Goal: Task Accomplishment & Management: Manage account settings

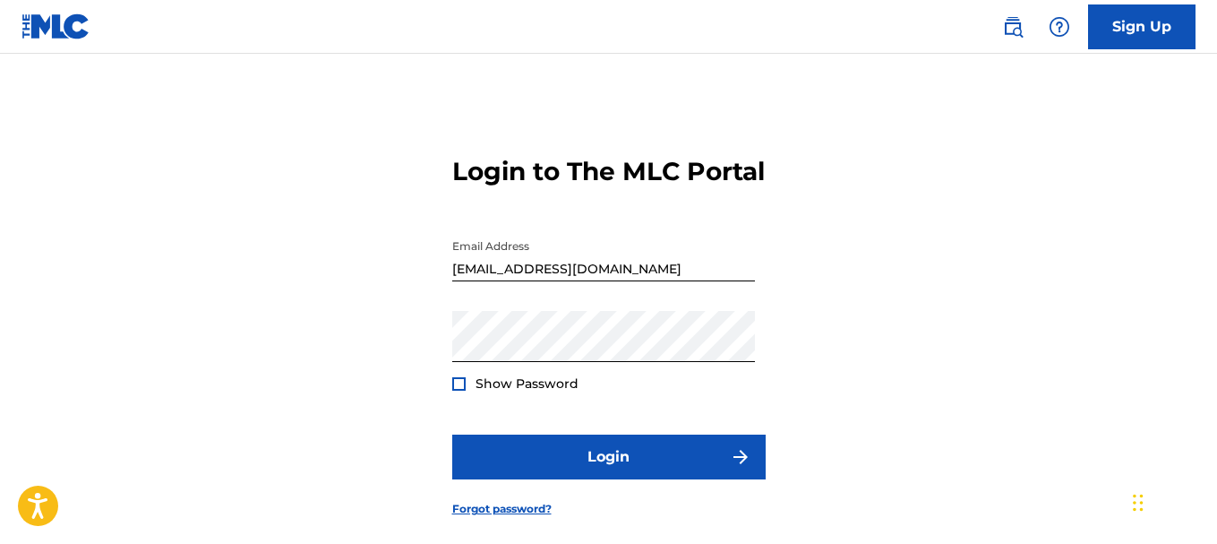
click at [462, 390] on div at bounding box center [458, 383] width 13 height 13
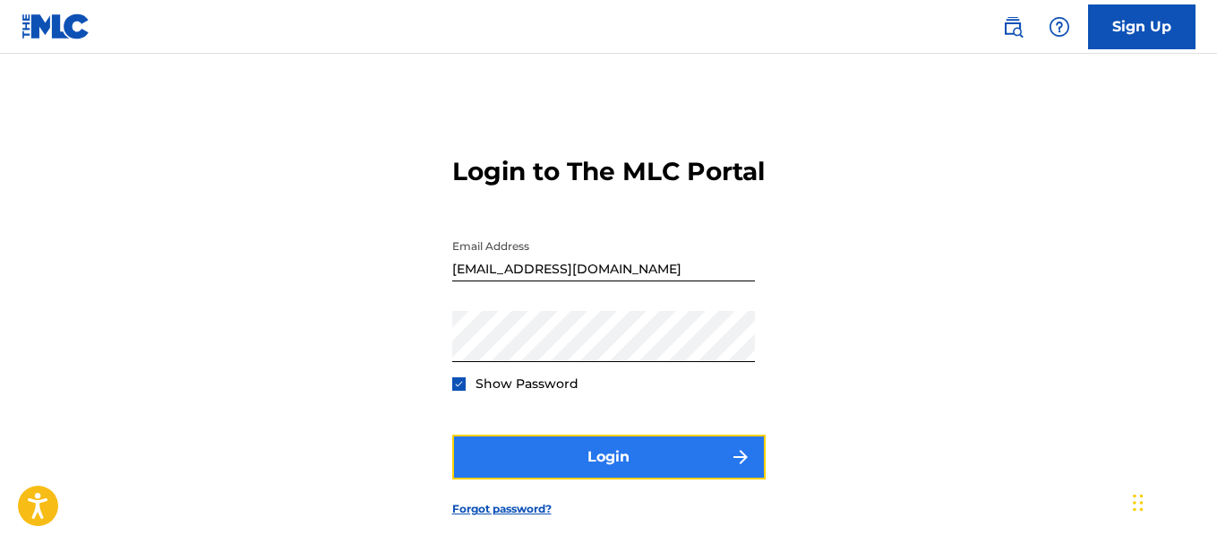
click at [554, 479] on button "Login" at bounding box center [608, 456] width 313 height 45
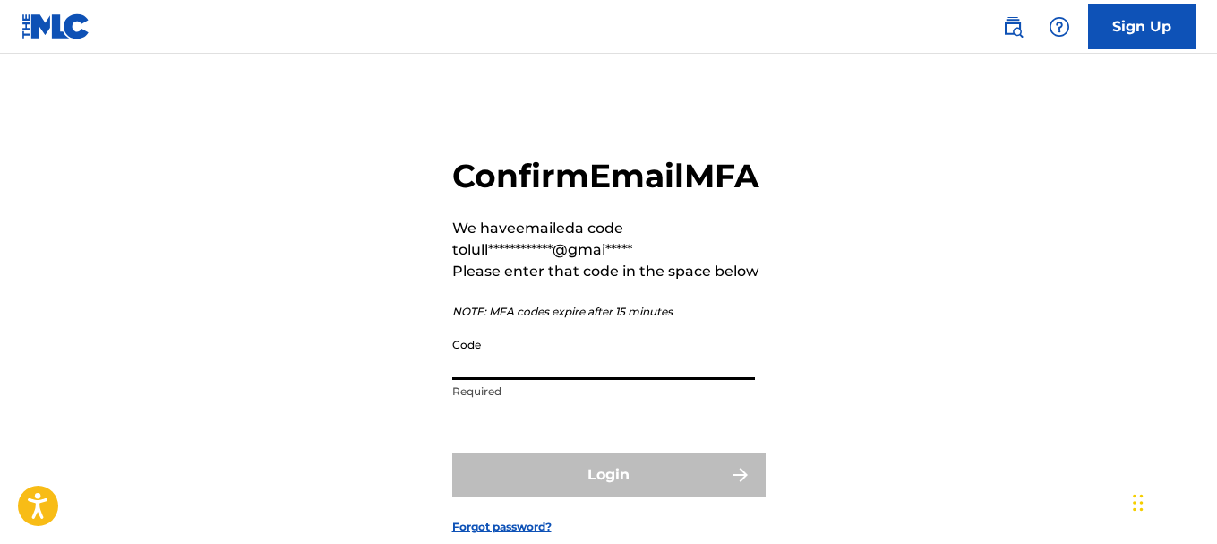
click at [562, 380] on input "Code" at bounding box center [603, 354] width 303 height 51
paste input "481990"
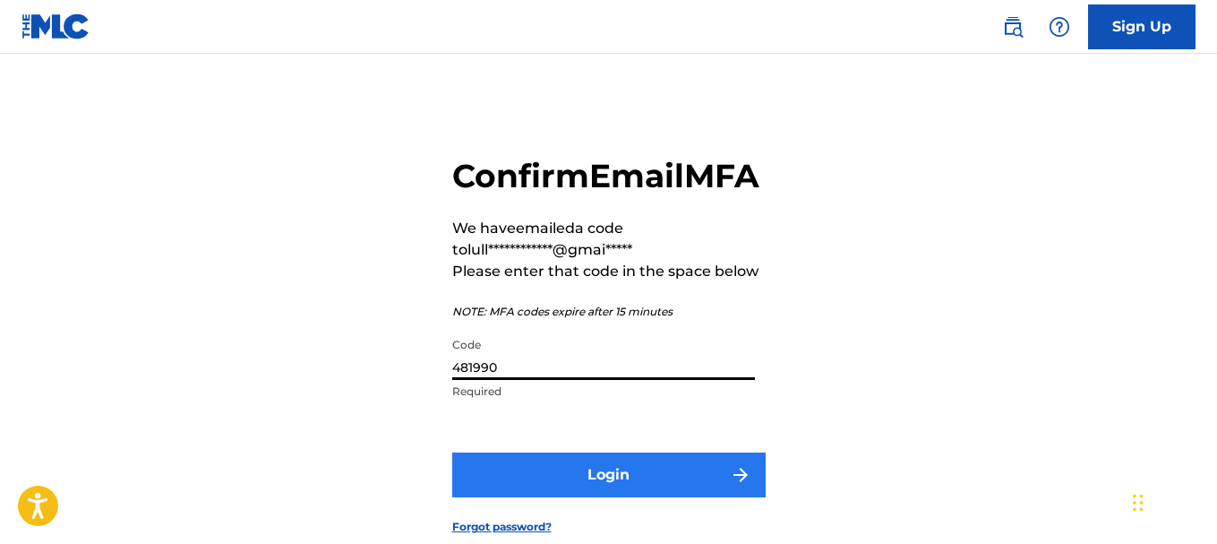
type input "481990"
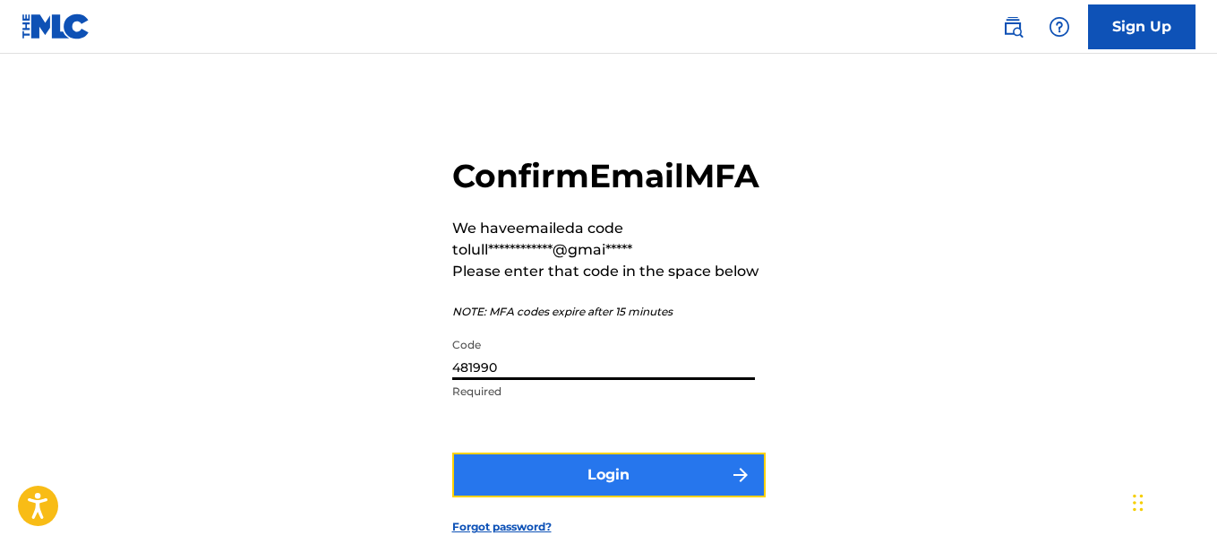
click at [618, 497] on button "Login" at bounding box center [608, 474] width 313 height 45
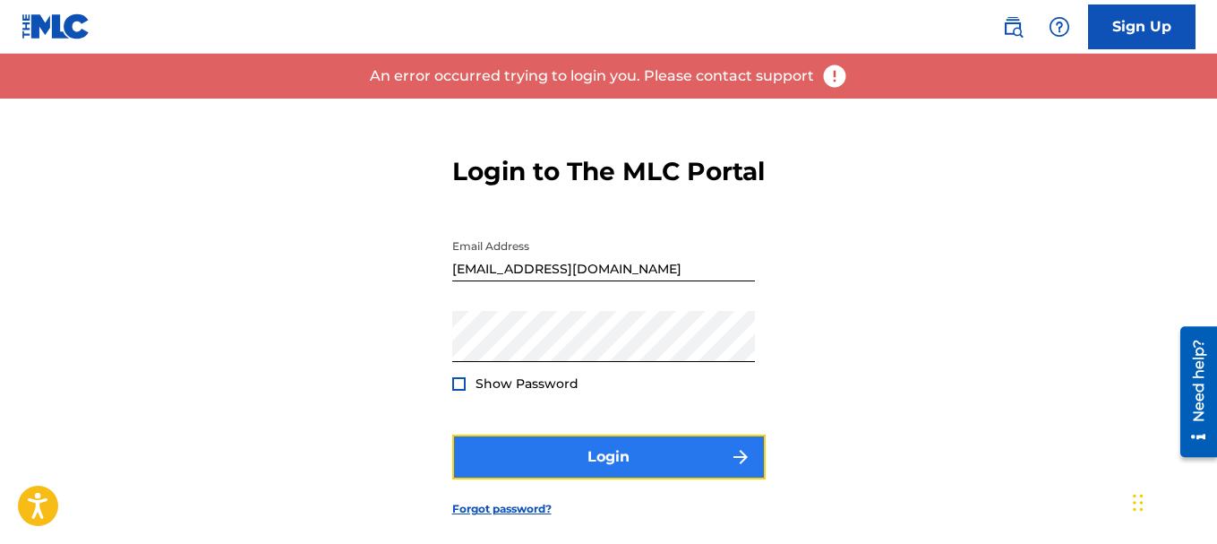
click at [584, 479] on button "Login" at bounding box center [608, 456] width 313 height 45
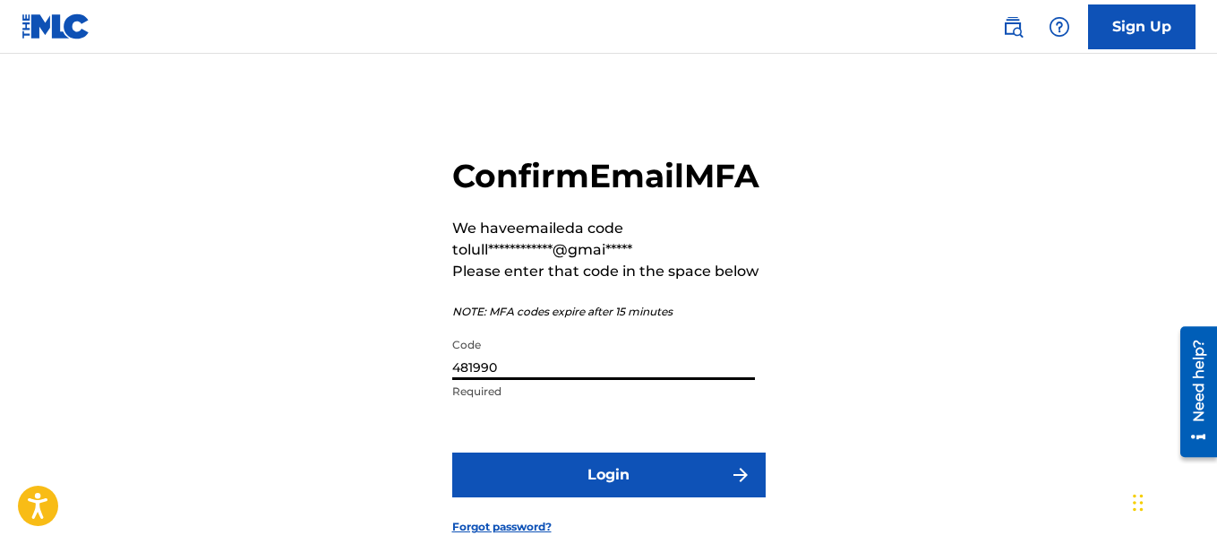
click at [565, 380] on input "481990" at bounding box center [603, 354] width 303 height 51
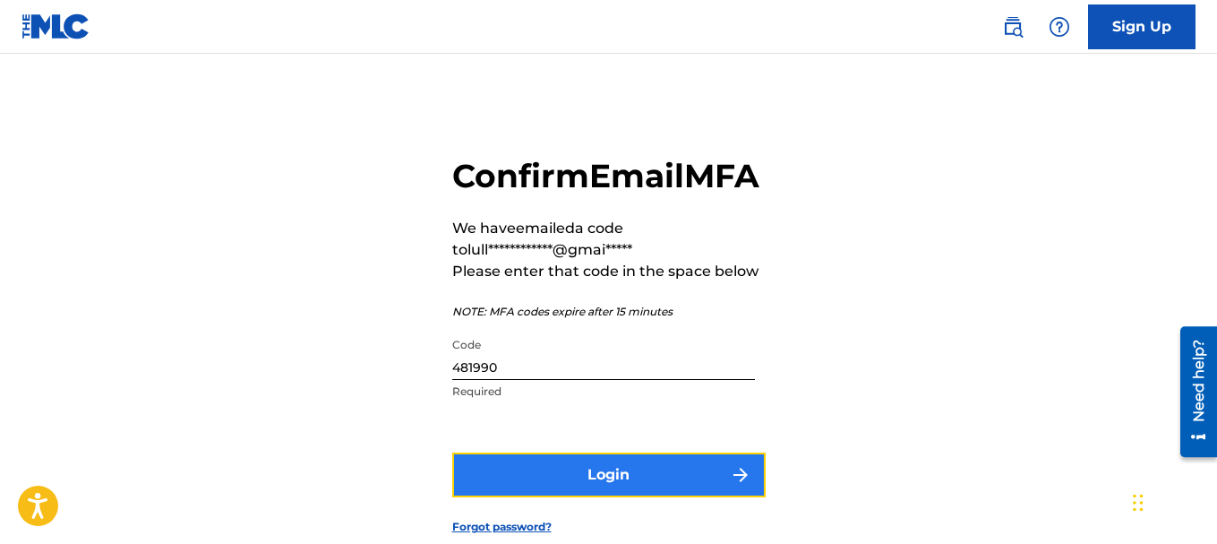
click at [569, 497] on button "Login" at bounding box center [608, 474] width 313 height 45
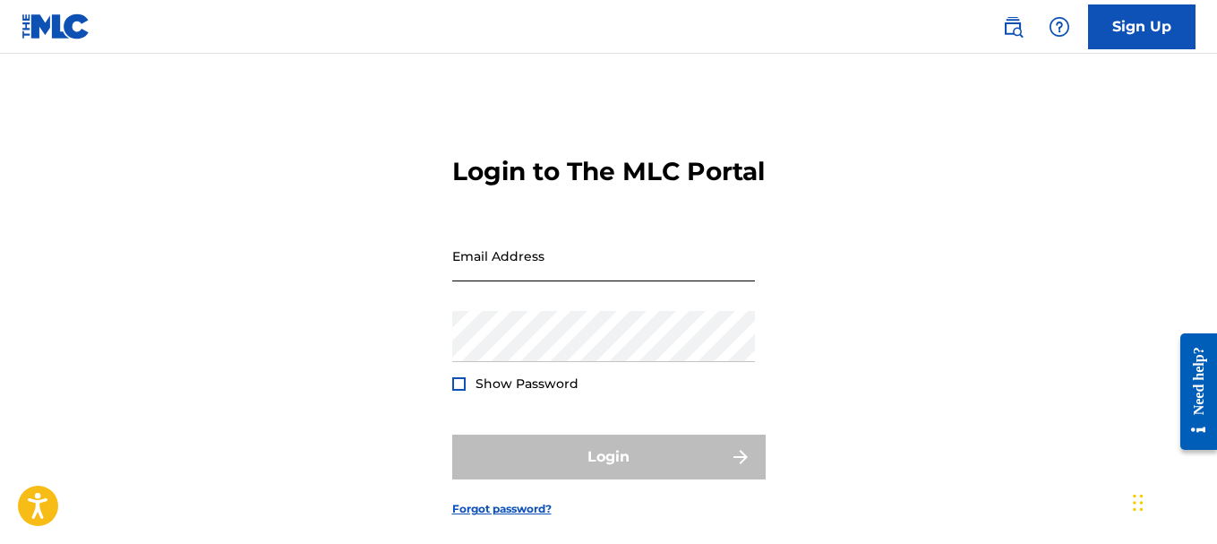
click at [546, 281] on input "Email Address" at bounding box center [603, 255] width 303 height 51
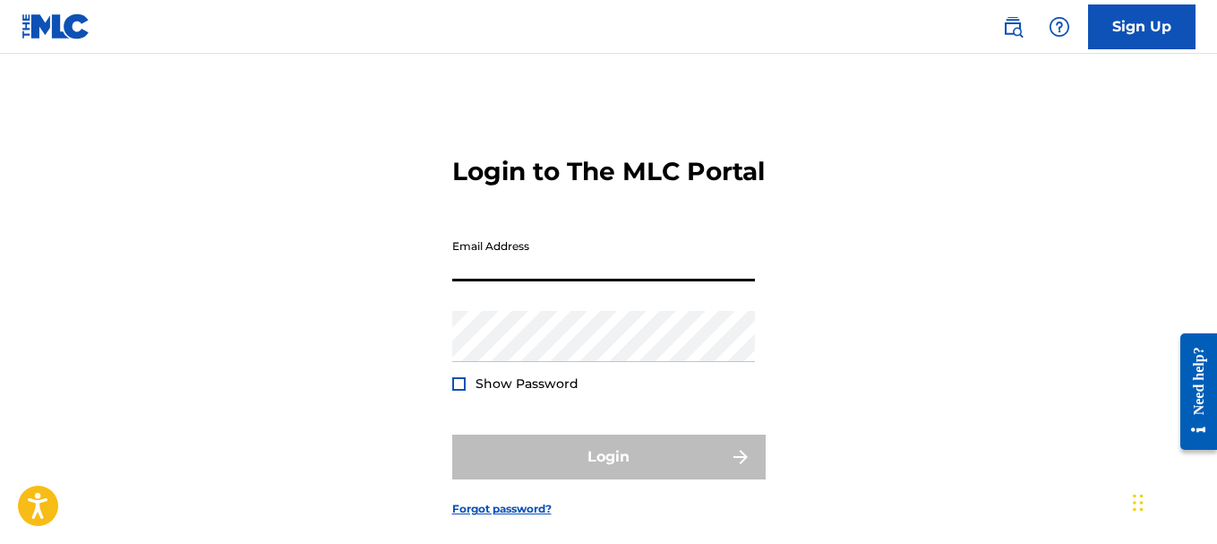
type input "[EMAIL_ADDRESS][DOMAIN_NAME]"
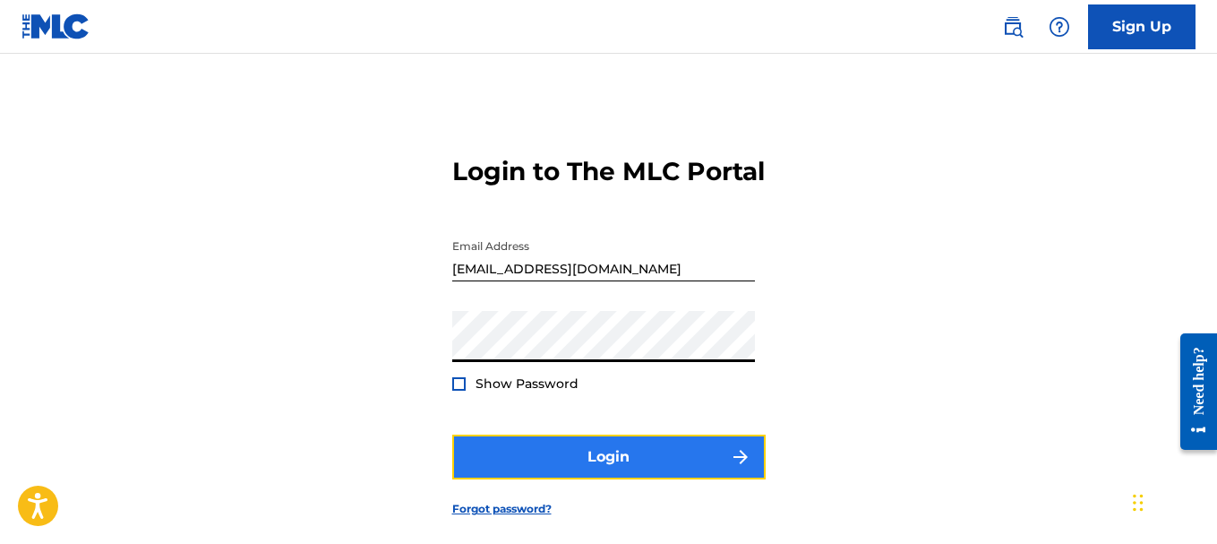
click at [587, 479] on button "Login" at bounding box center [608, 456] width 313 height 45
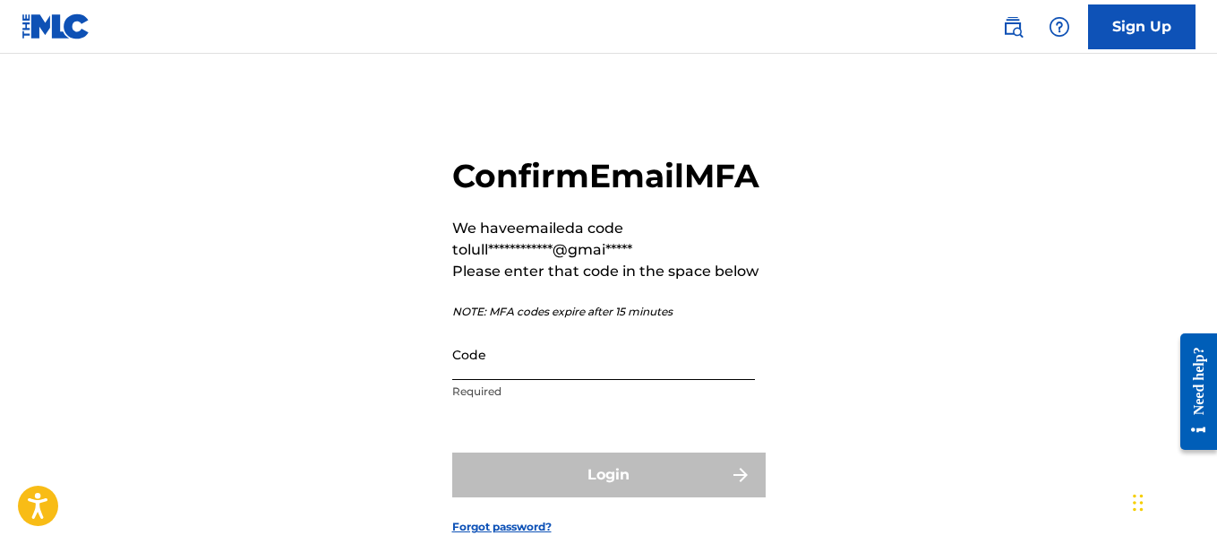
click at [520, 380] on input "Code" at bounding box center [603, 354] width 303 height 51
paste input "983460"
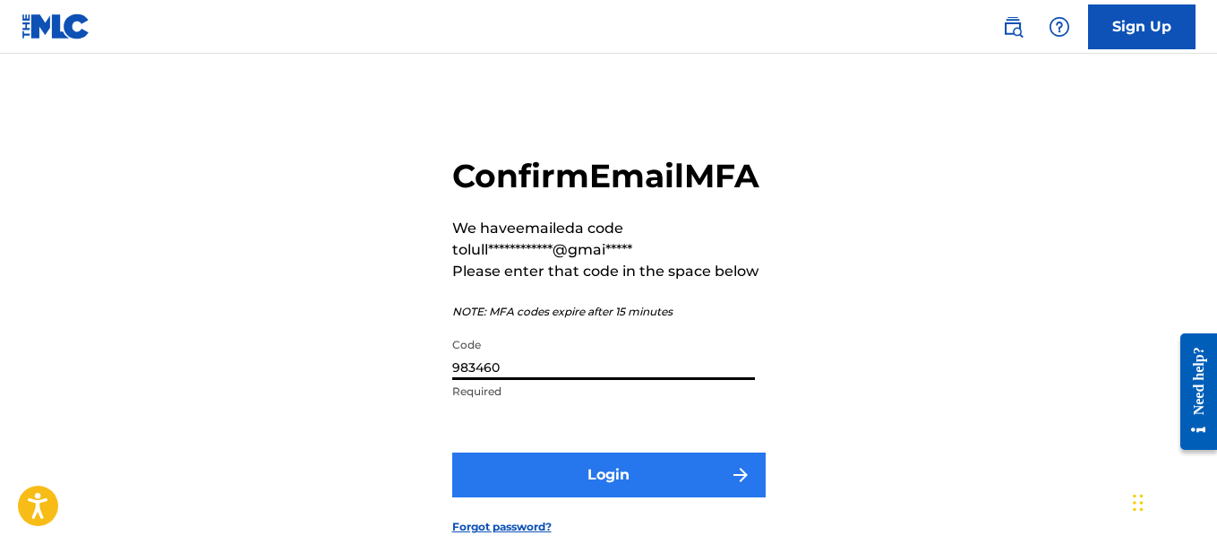
type input "983460"
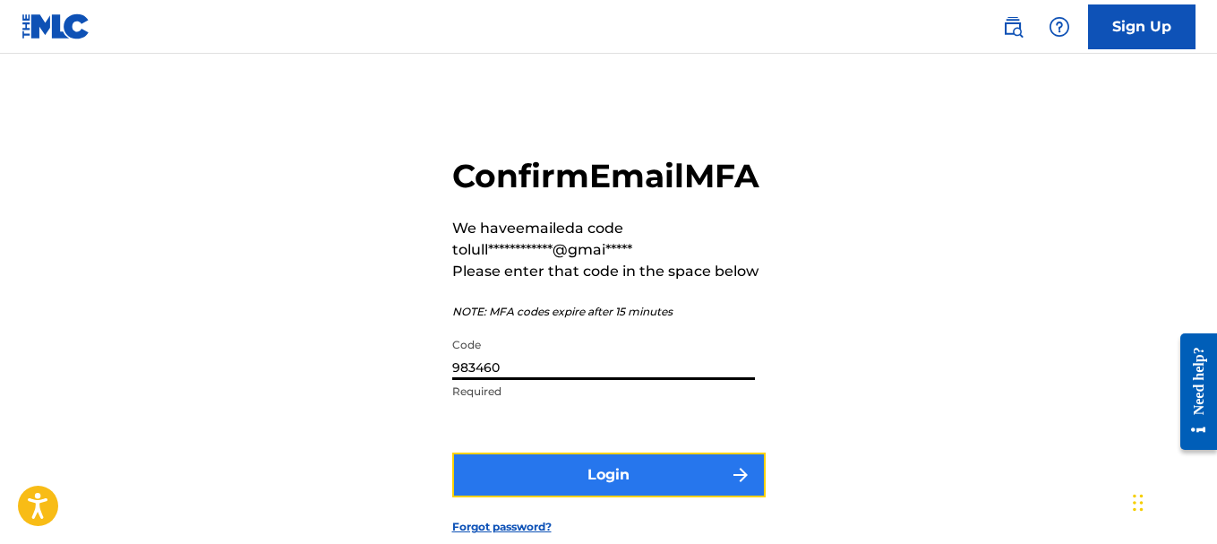
click at [542, 497] on button "Login" at bounding box center [608, 474] width 313 height 45
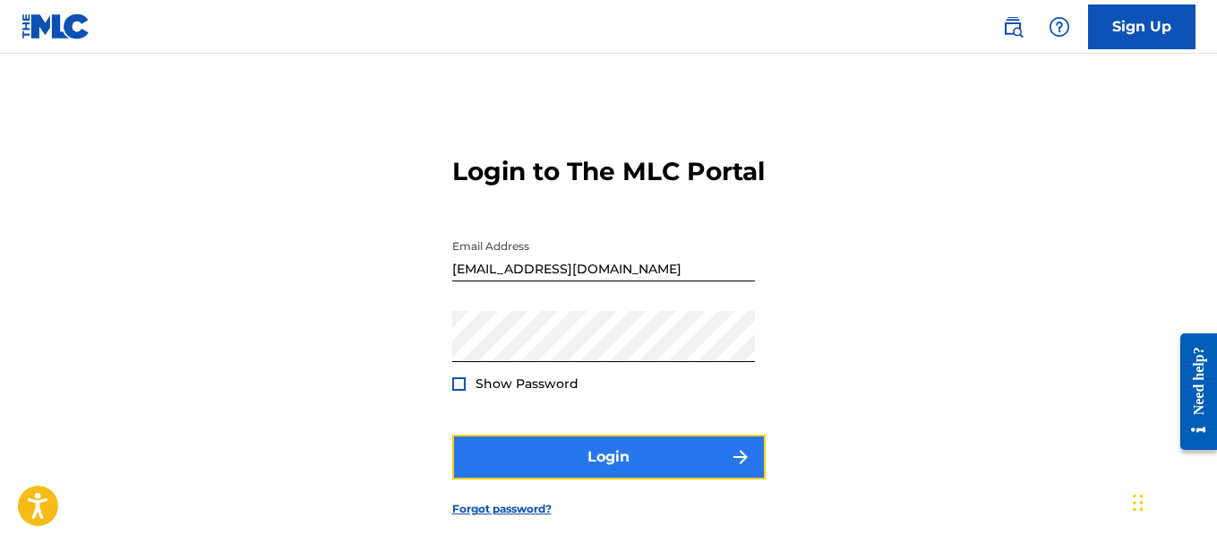
click at [597, 476] on button "Login" at bounding box center [608, 456] width 313 height 45
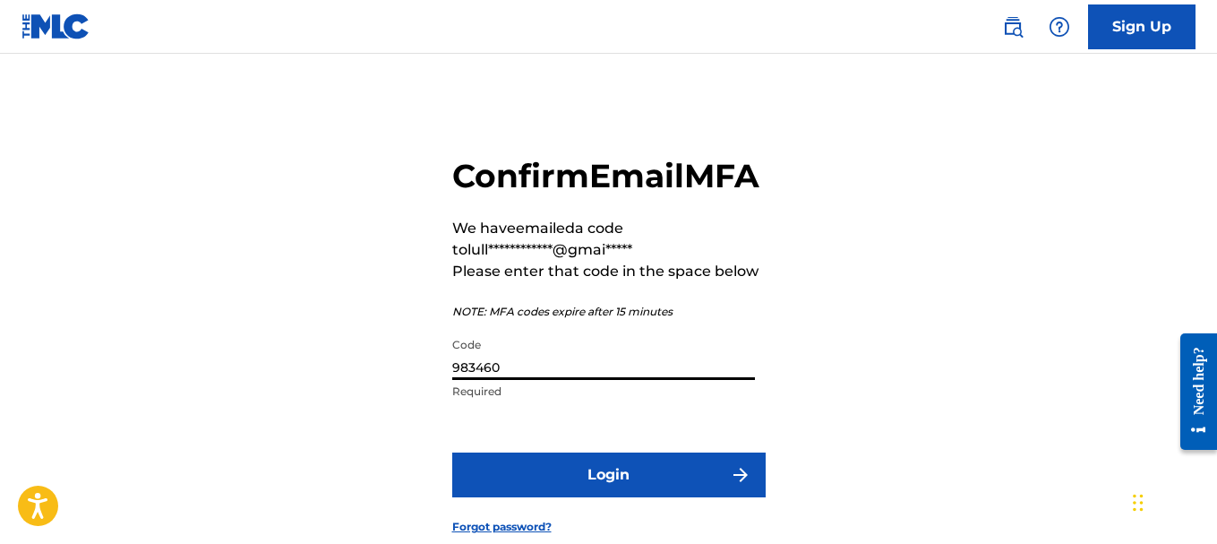
click at [592, 380] on input "983460" at bounding box center [603, 354] width 303 height 51
drag, startPoint x: 538, startPoint y: 412, endPoint x: 358, endPoint y: 414, distance: 180.0
click at [358, 414] on div "**********" at bounding box center [608, 331] width 1217 height 465
paste input "196836"
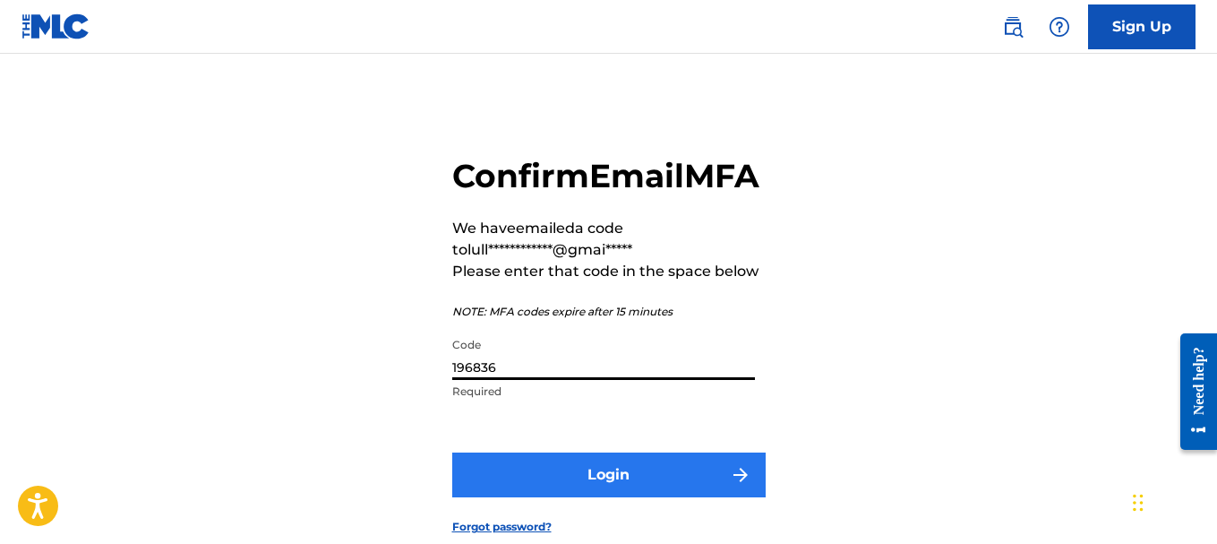
type input "196836"
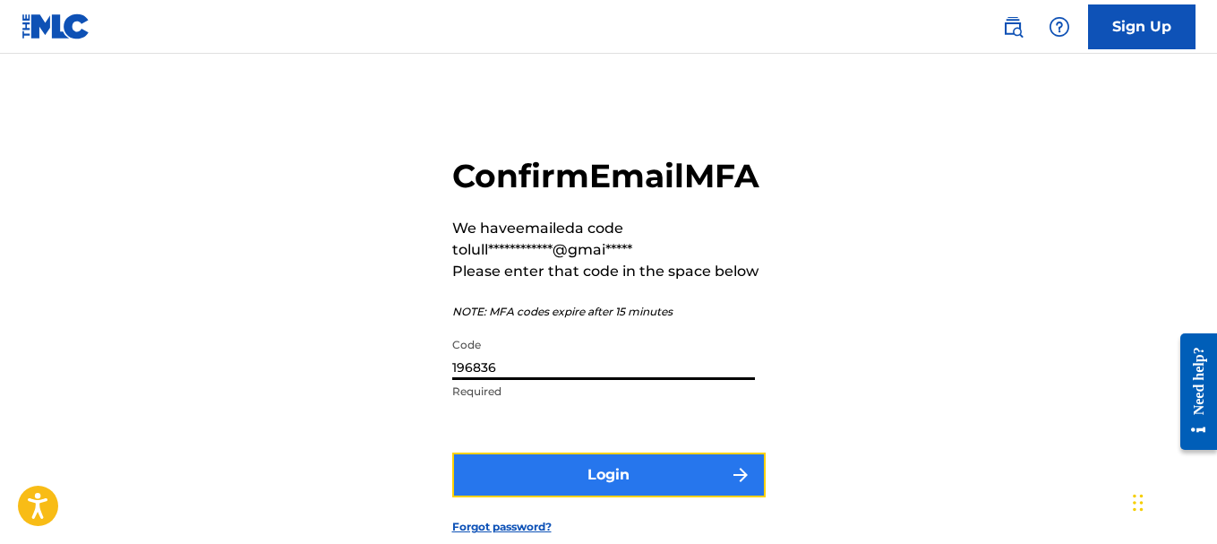
click at [543, 497] on button "Login" at bounding box center [608, 474] width 313 height 45
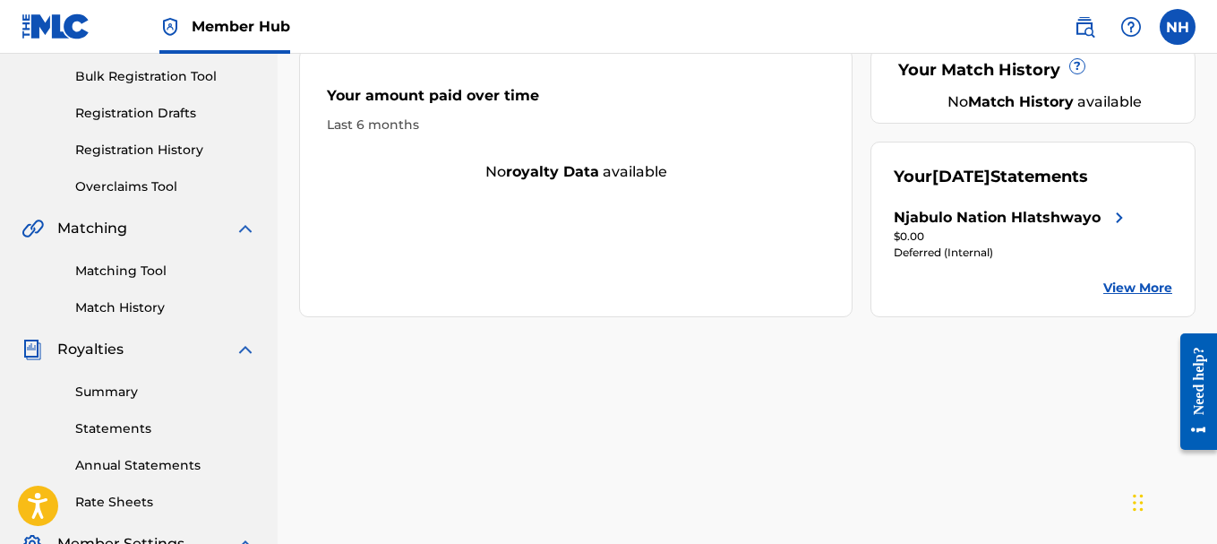
scroll to position [269, 0]
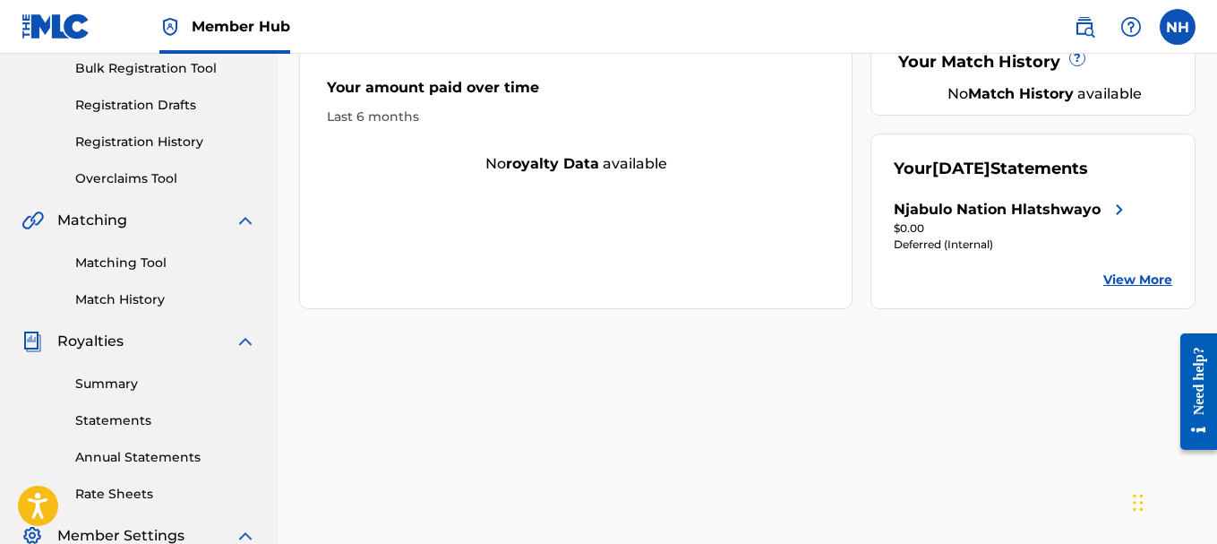
click at [1112, 289] on link "View More" at bounding box center [1137, 279] width 69 height 19
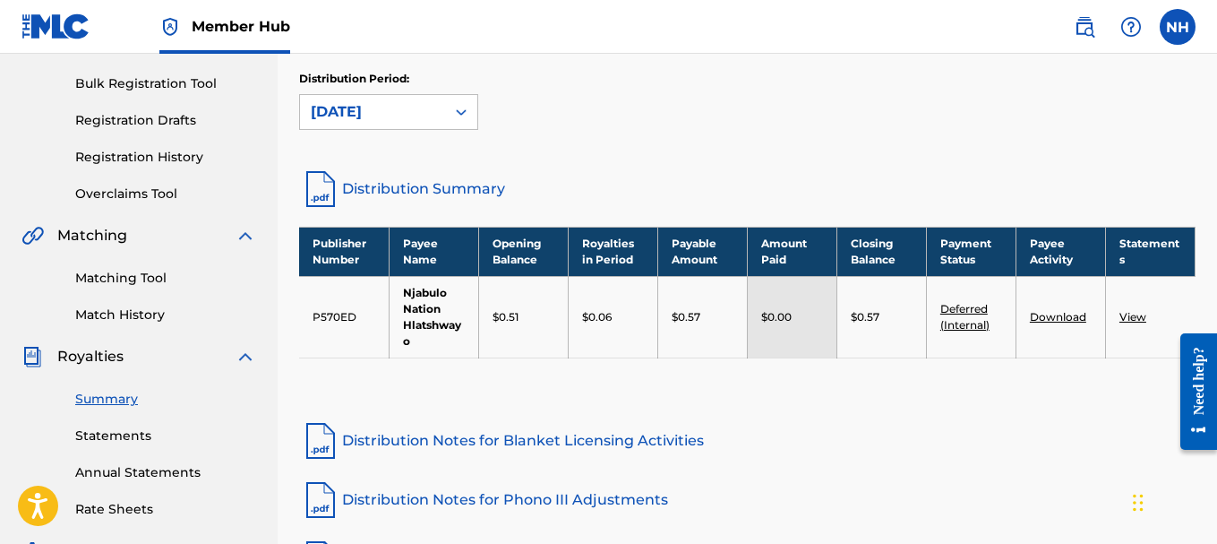
scroll to position [269, 0]
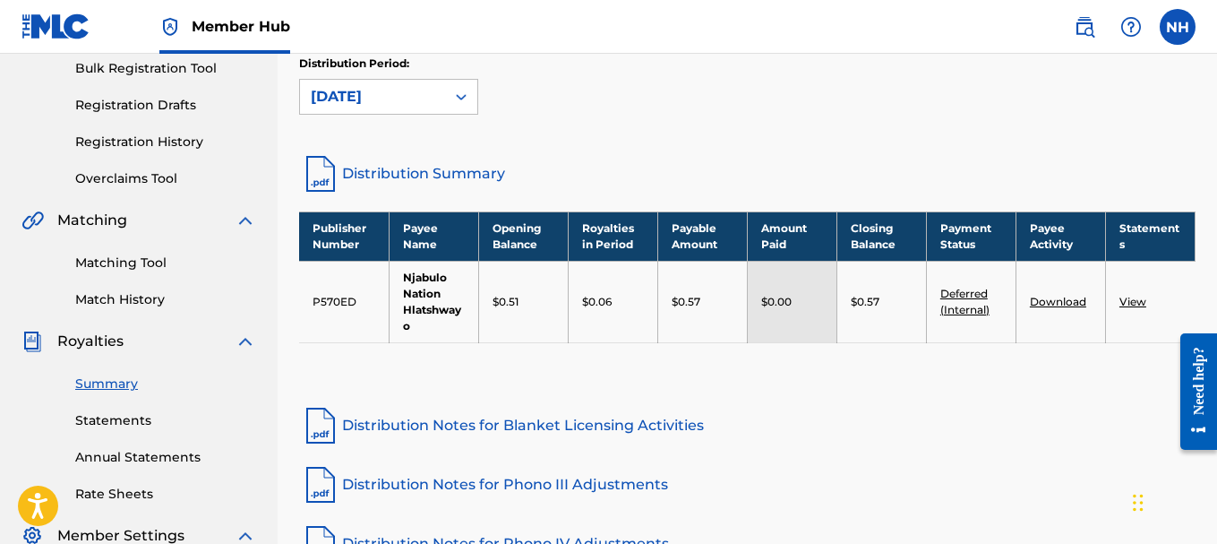
click at [1122, 300] on link "View" at bounding box center [1132, 301] width 27 height 13
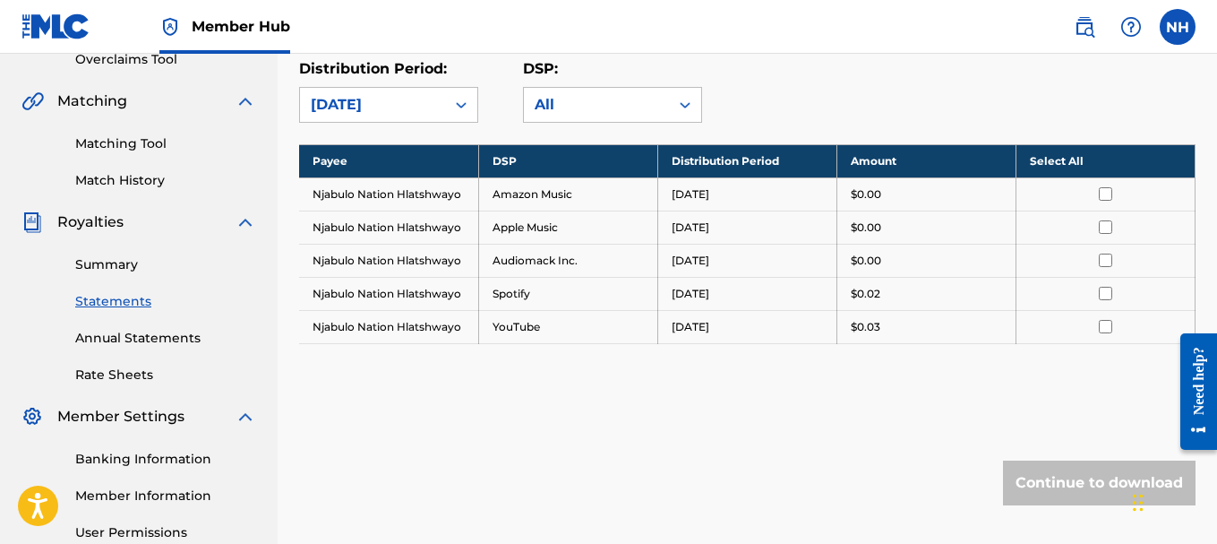
scroll to position [358, 0]
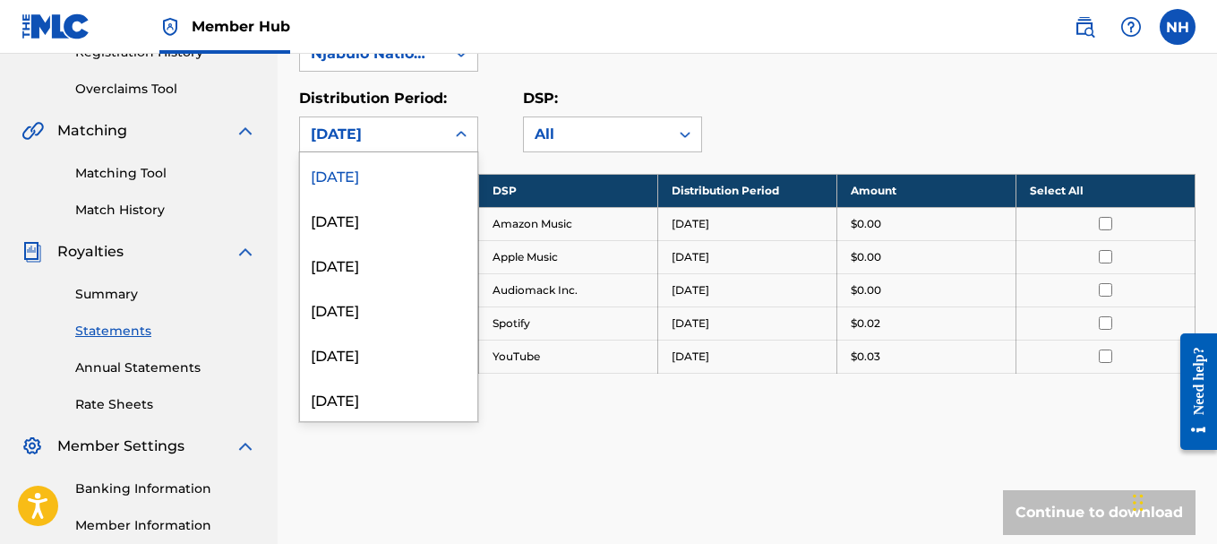
click at [431, 131] on div "[DATE]" at bounding box center [373, 134] width 124 height 21
click at [399, 390] on div "[DATE]" at bounding box center [388, 398] width 177 height 45
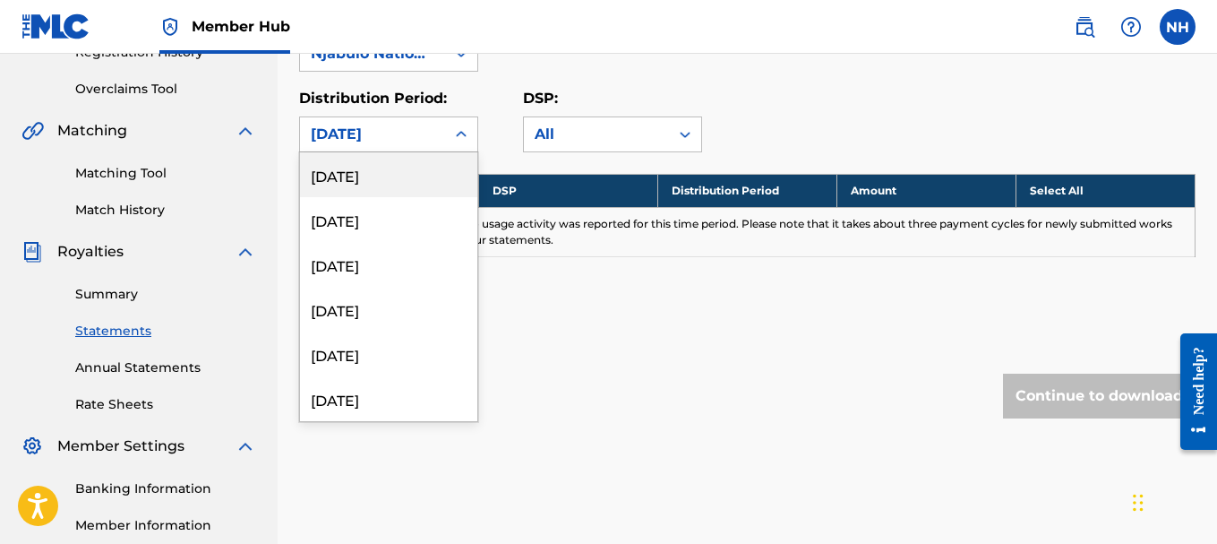
click at [399, 148] on div "[DATE]" at bounding box center [372, 134] width 145 height 34
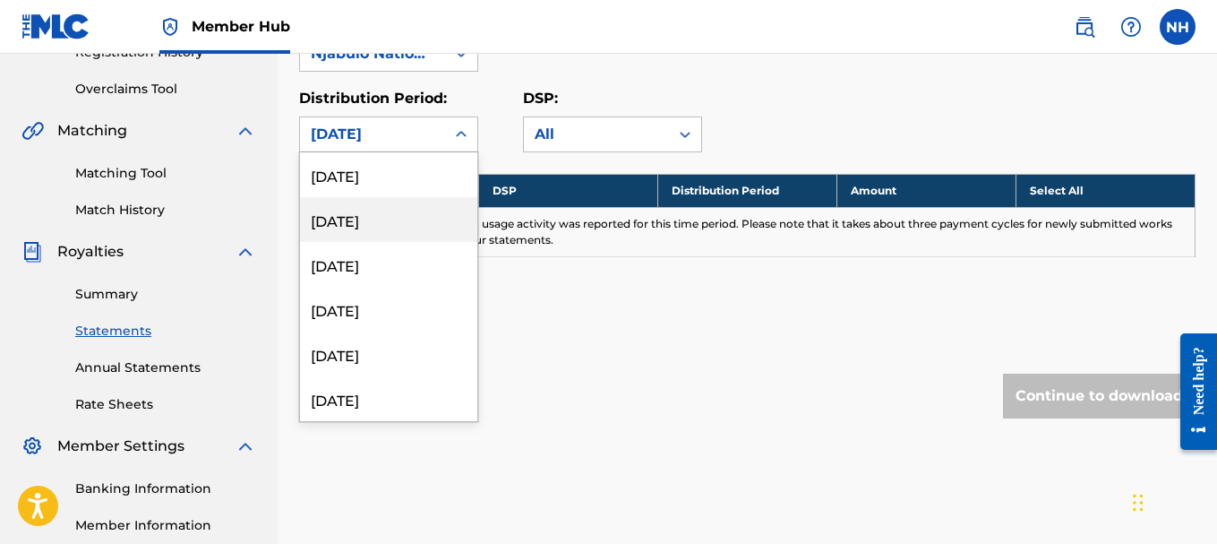
drag, startPoint x: 391, startPoint y: 220, endPoint x: 444, endPoint y: 235, distance: 54.7
click at [444, 235] on div "[DATE]" at bounding box center [388, 219] width 177 height 45
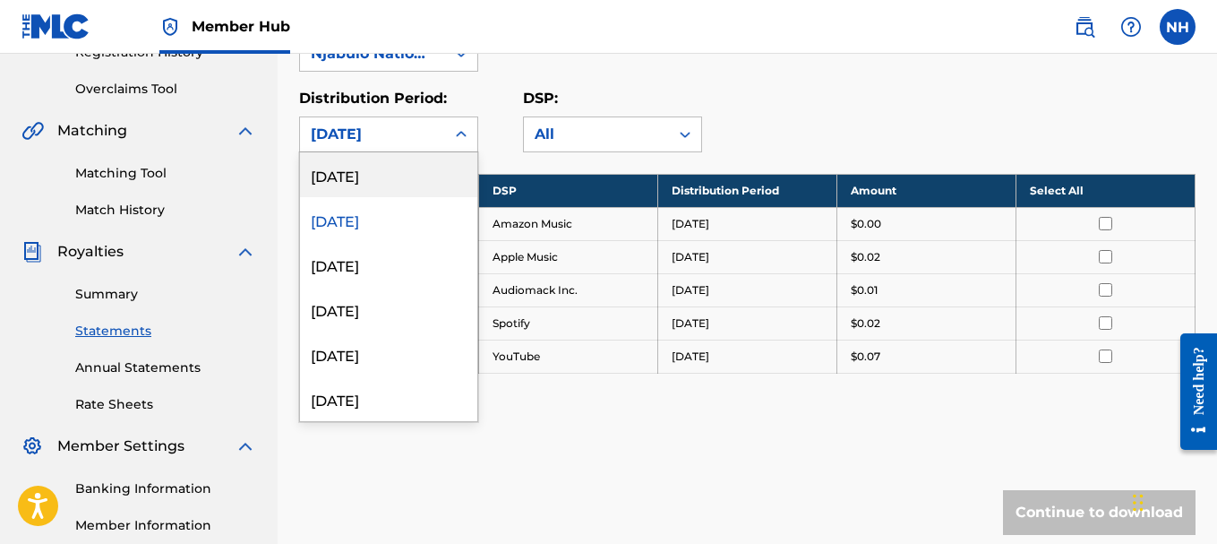
click at [417, 141] on div "[DATE]" at bounding box center [373, 134] width 124 height 21
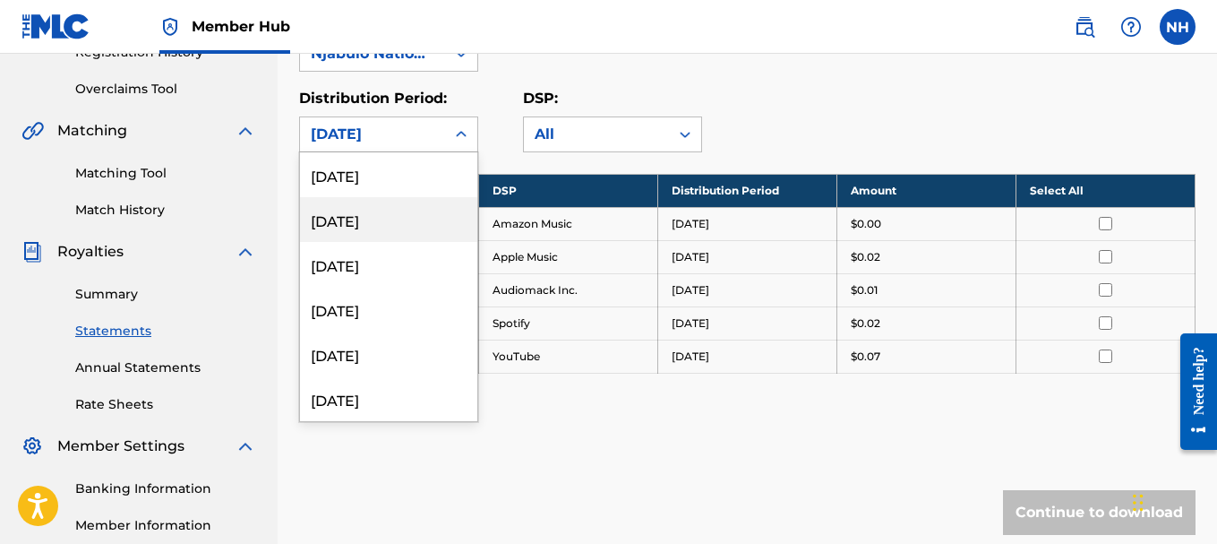
click at [399, 227] on div "[DATE]" at bounding box center [388, 219] width 177 height 45
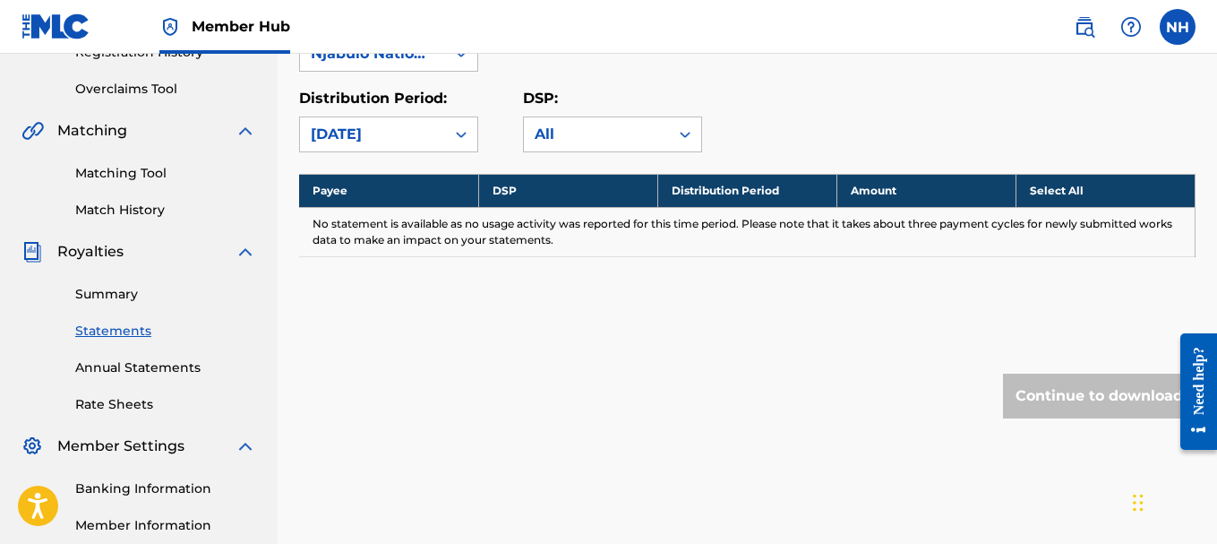
click at [393, 151] on div "[DATE]" at bounding box center [388, 134] width 179 height 36
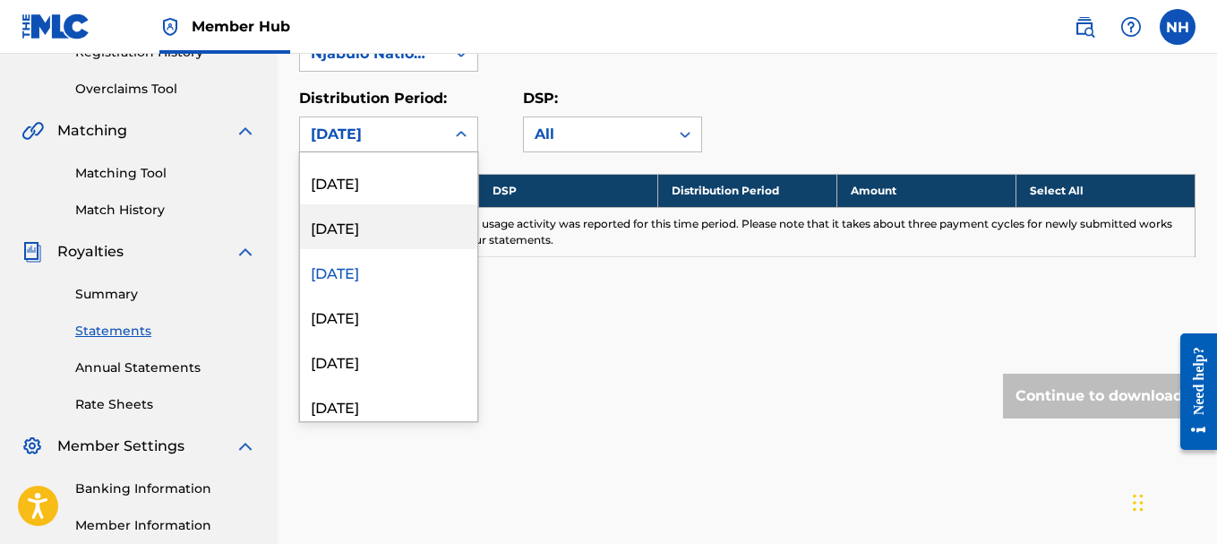
scroll to position [358, 0]
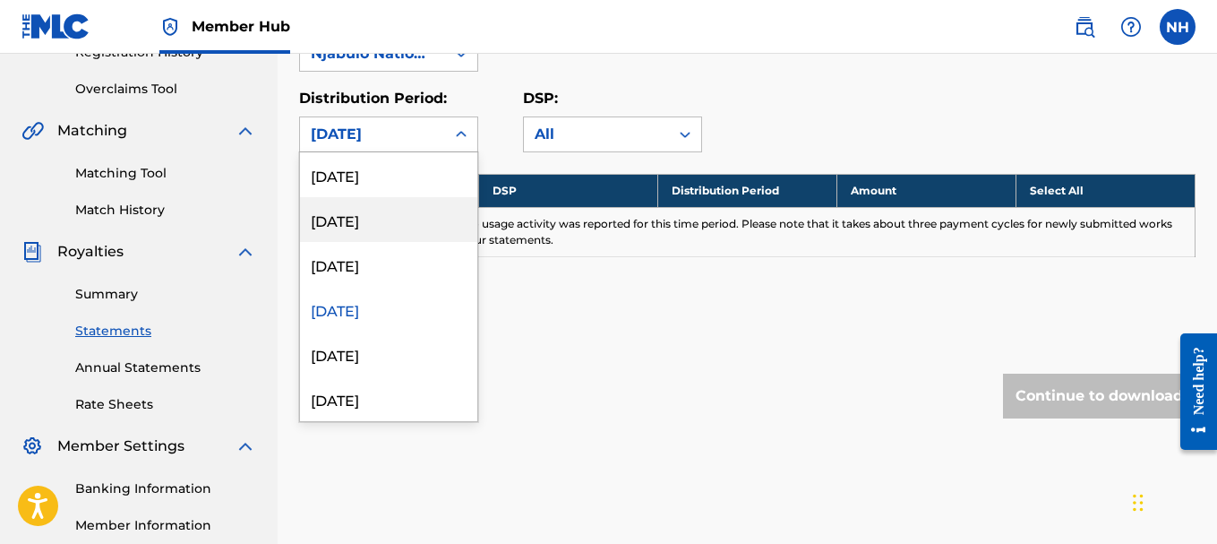
click at [394, 222] on div "[DATE]" at bounding box center [388, 219] width 177 height 45
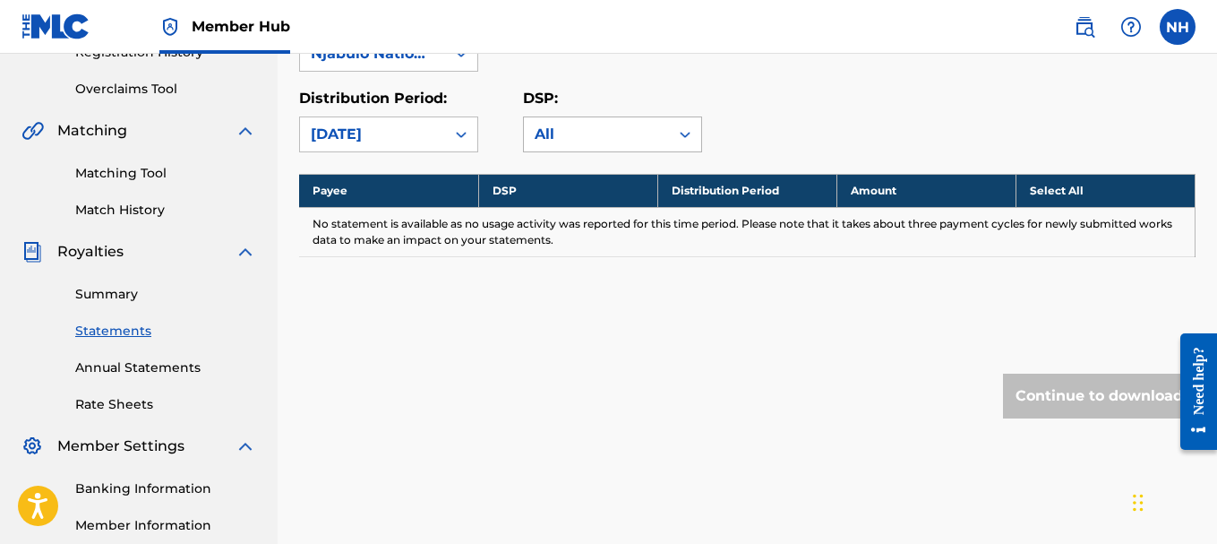
click at [553, 131] on div "All" at bounding box center [597, 134] width 124 height 21
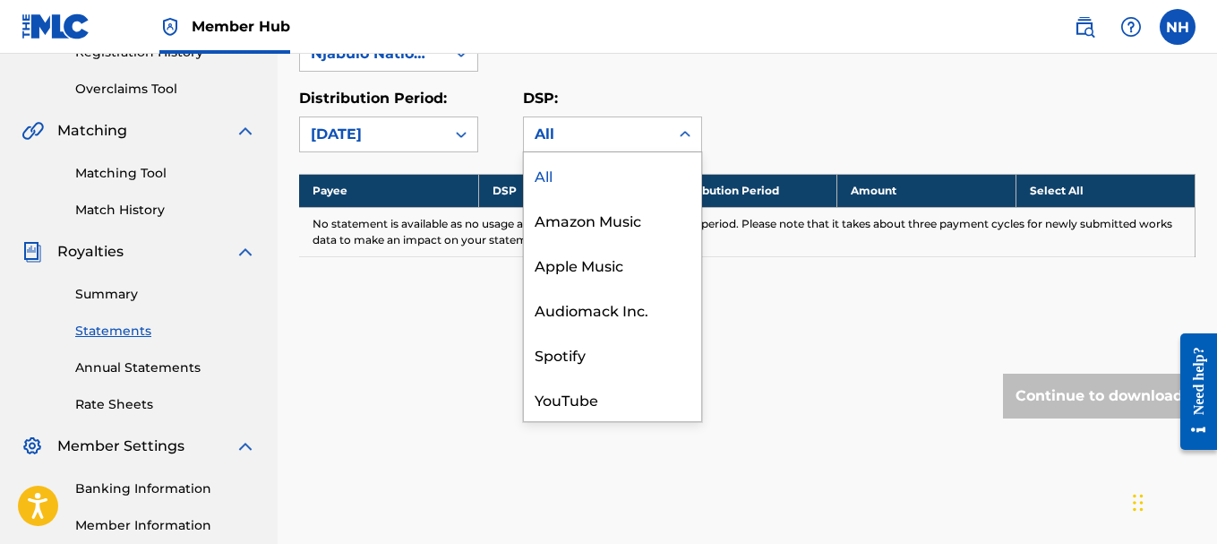
click at [505, 120] on div "Distribution Period: [DATE]" at bounding box center [411, 120] width 224 height 64
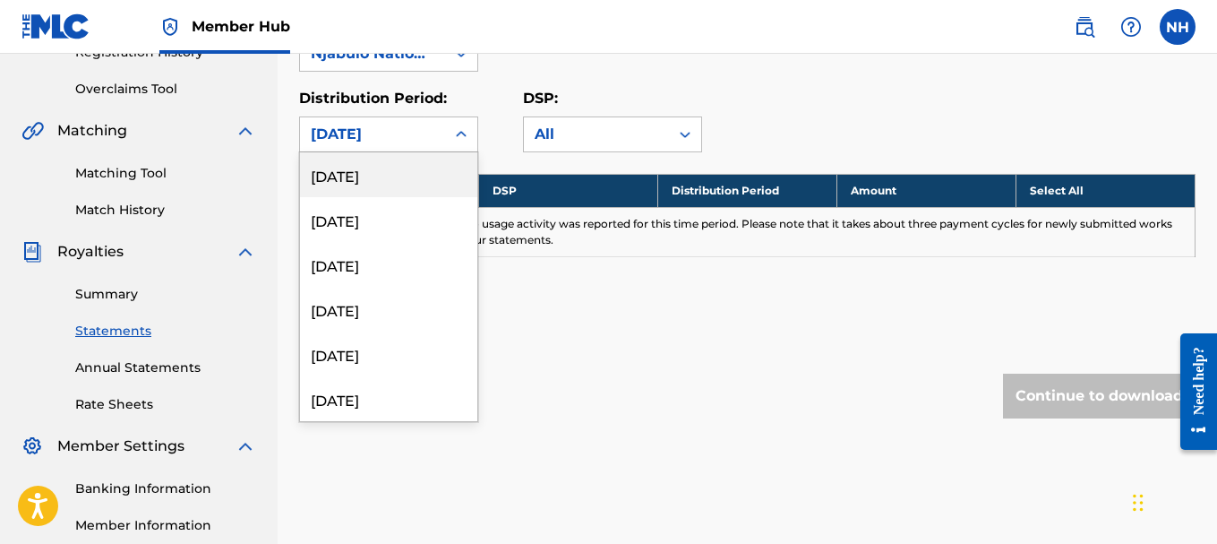
click at [400, 138] on div "[DATE]" at bounding box center [373, 134] width 124 height 21
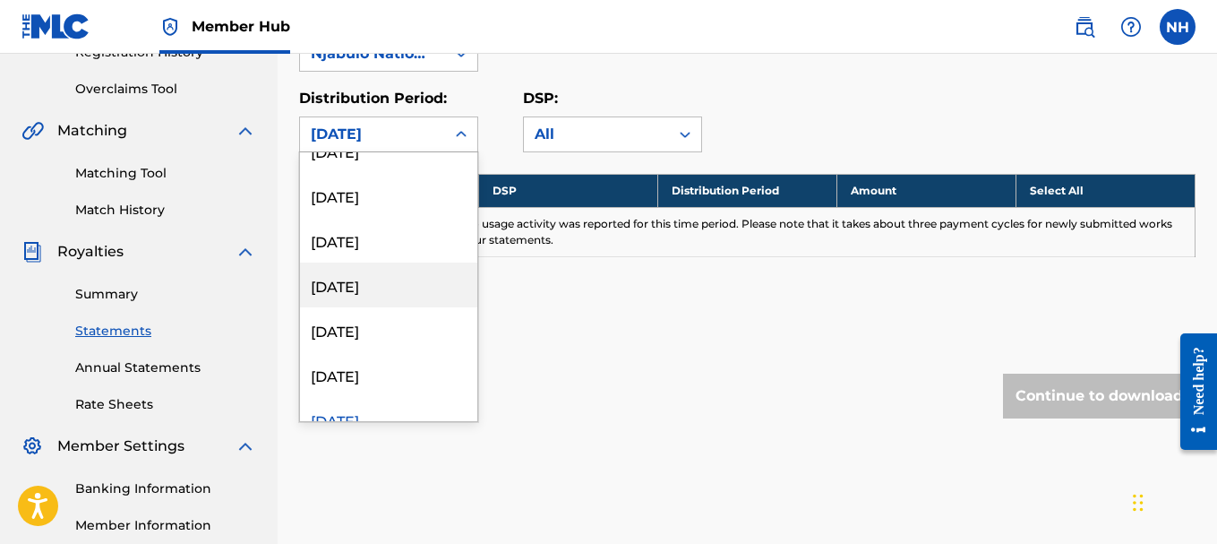
scroll to position [179, 0]
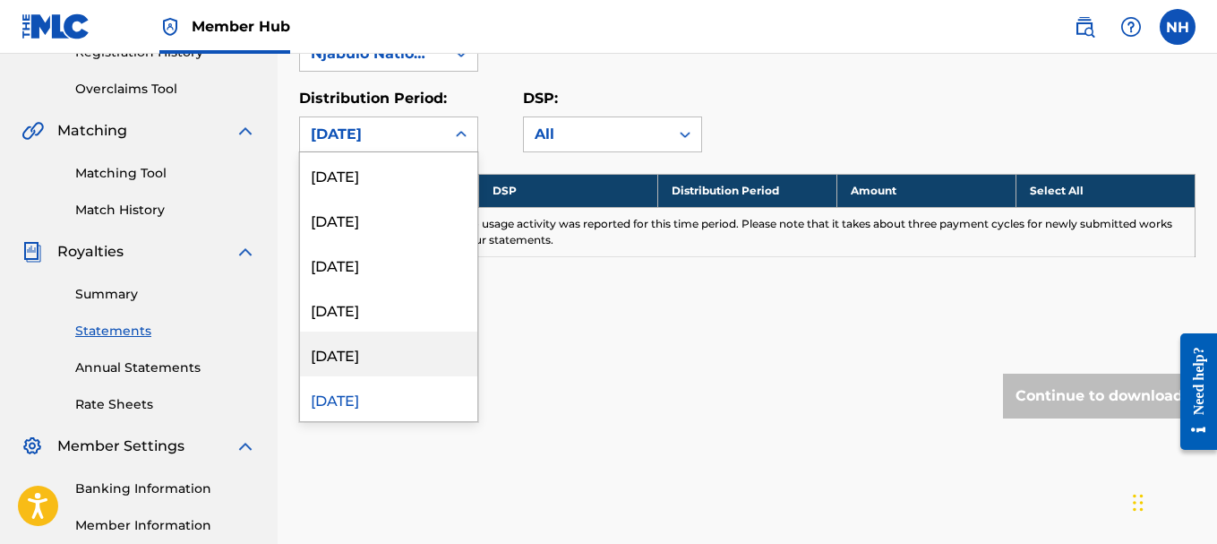
click at [405, 351] on div "[DATE]" at bounding box center [388, 353] width 177 height 45
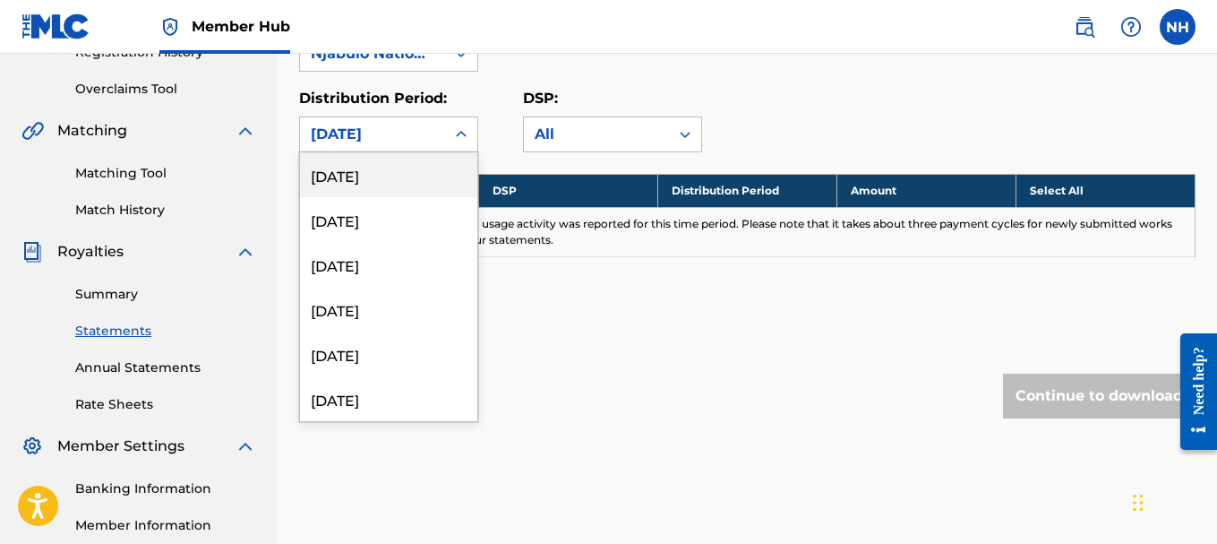
click at [441, 135] on div "[DATE]" at bounding box center [372, 134] width 145 height 34
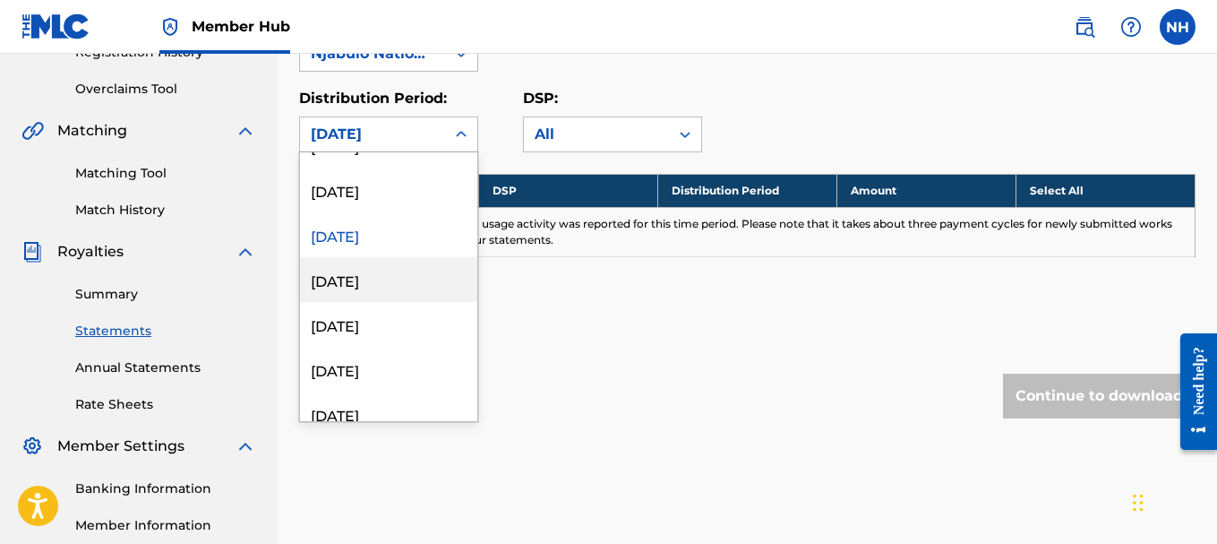
scroll to position [269, 0]
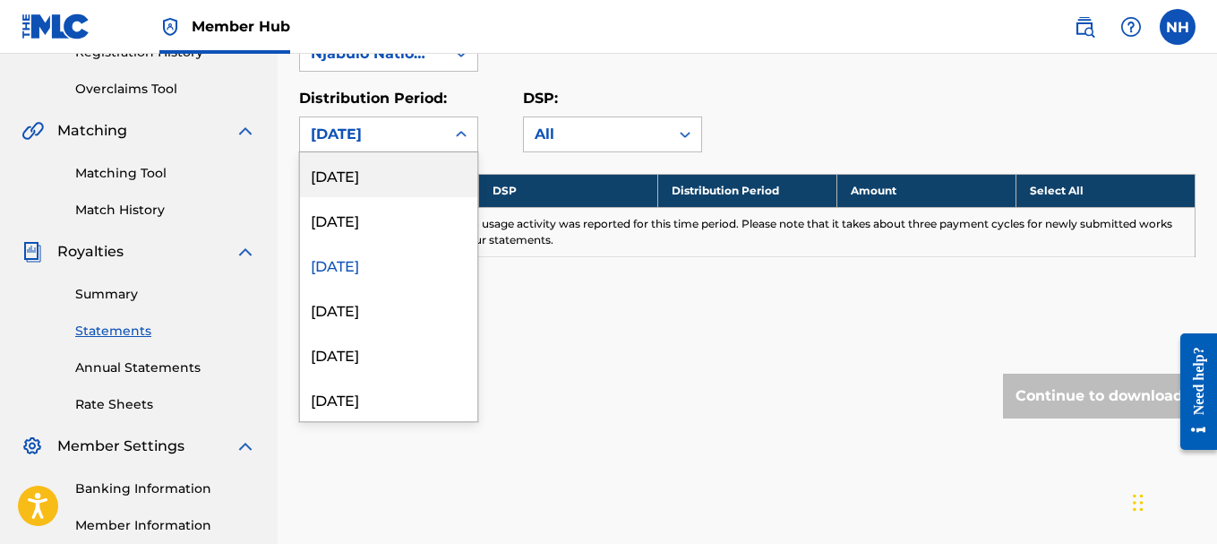
click at [407, 176] on div "[DATE]" at bounding box center [388, 174] width 177 height 45
click at [403, 133] on div "[DATE]" at bounding box center [373, 134] width 124 height 21
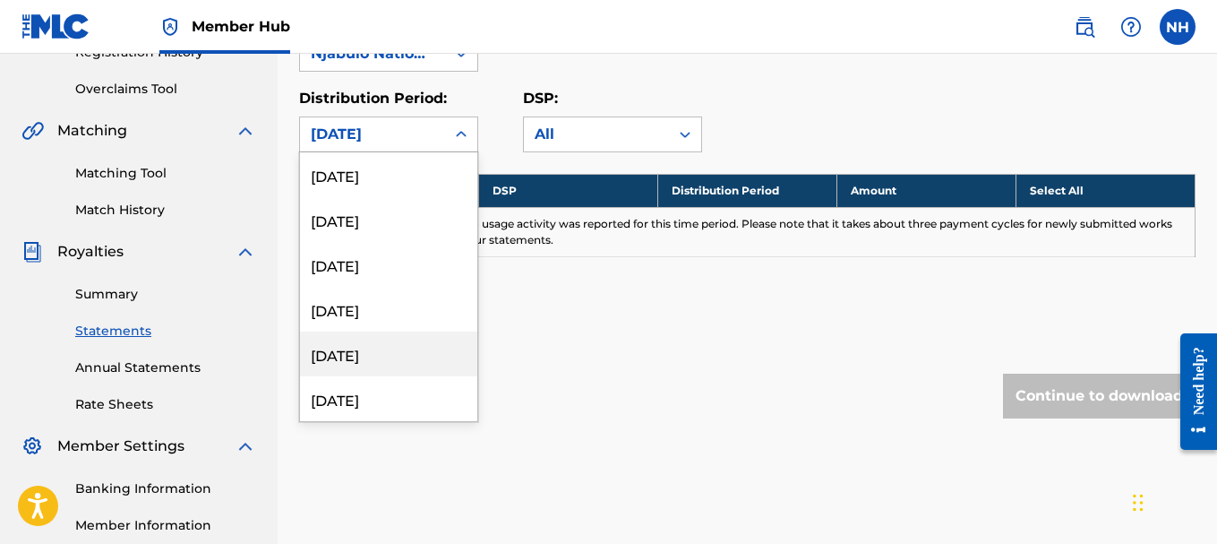
click at [407, 356] on div "[DATE]" at bounding box center [388, 353] width 177 height 45
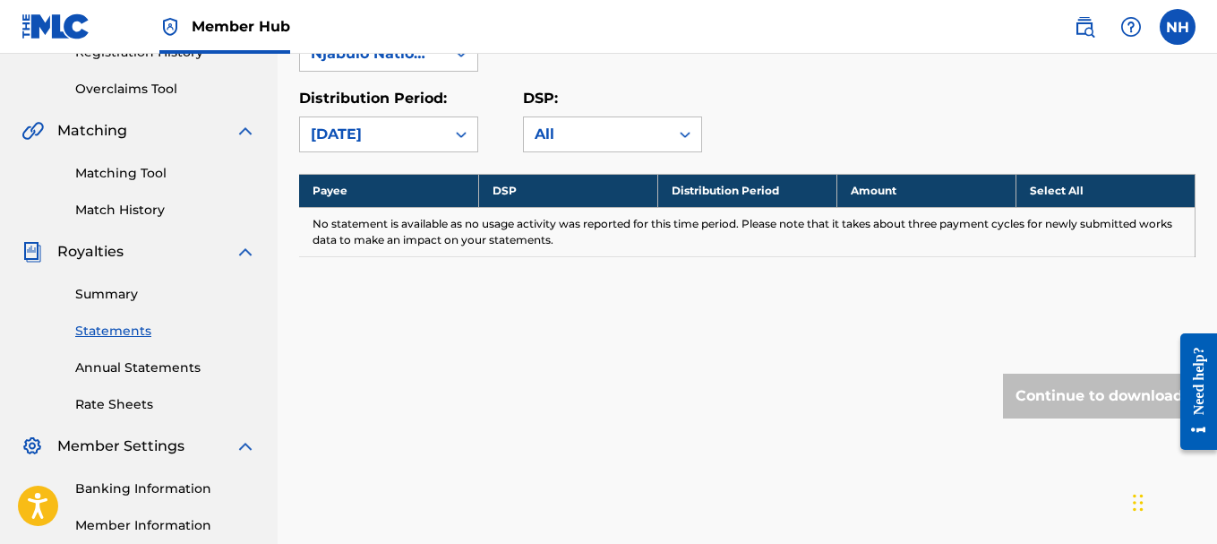
click at [398, 116] on div "Distribution Period: [DATE]" at bounding box center [388, 120] width 179 height 64
click at [398, 136] on div "[DATE]" at bounding box center [373, 134] width 124 height 21
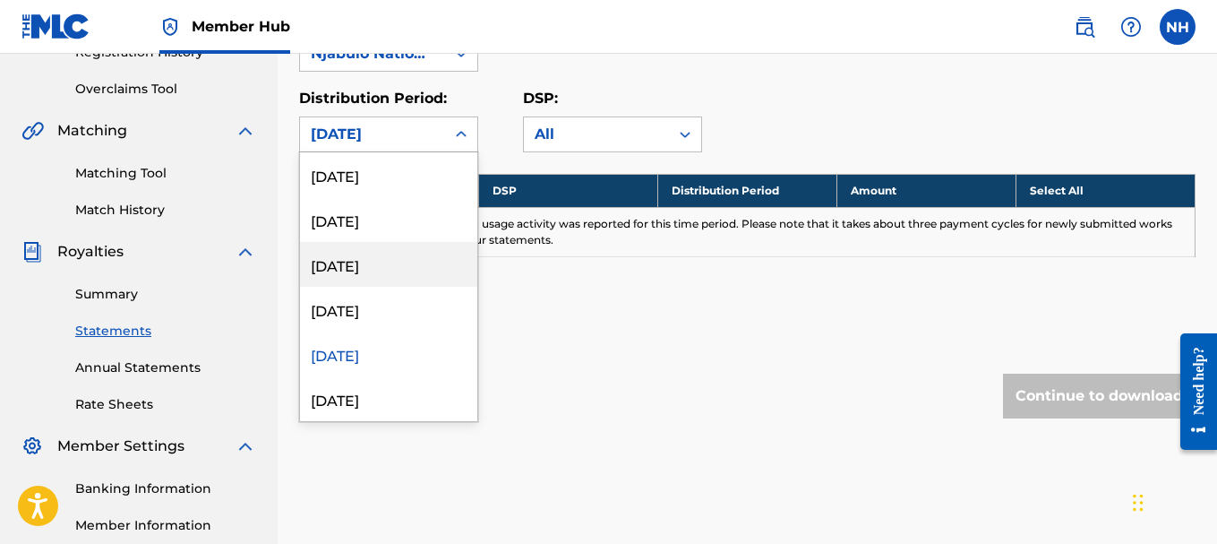
click at [407, 269] on div "[DATE]" at bounding box center [388, 264] width 177 height 45
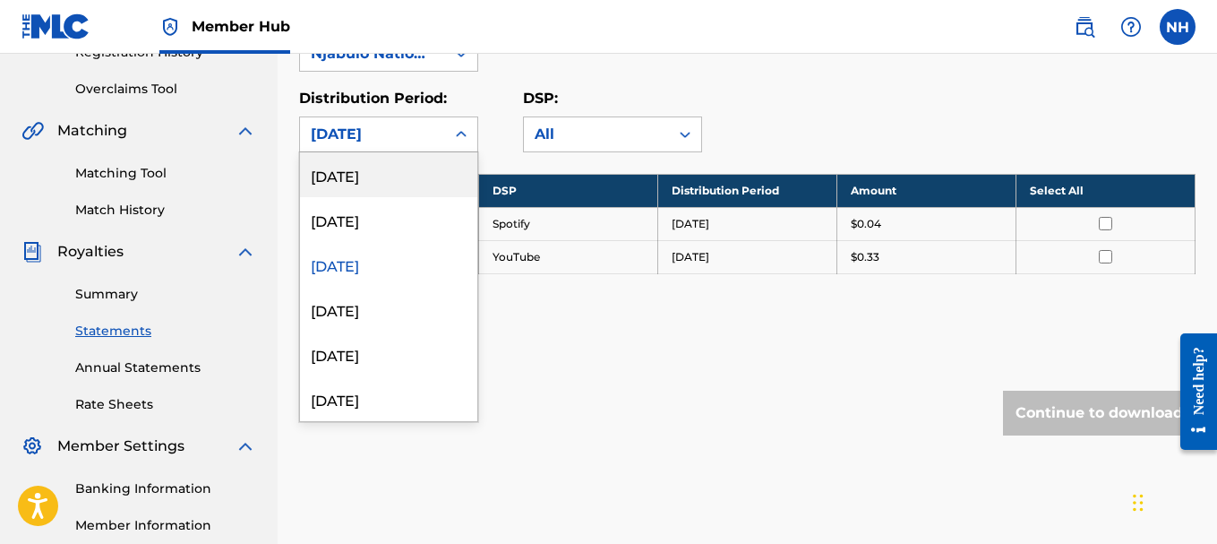
click at [398, 124] on div "[DATE]" at bounding box center [373, 134] width 124 height 21
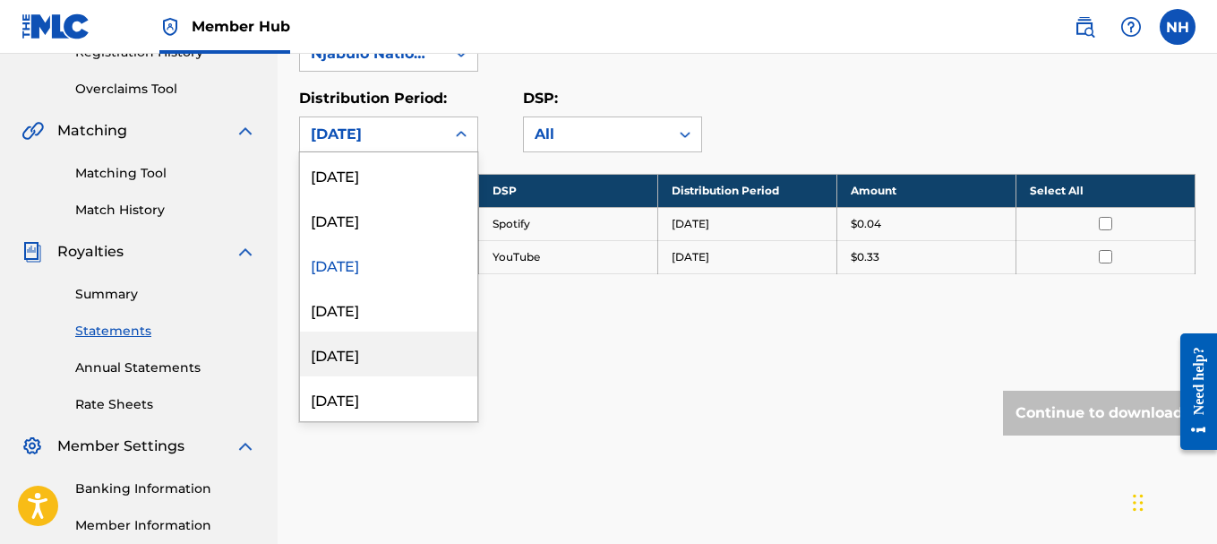
click at [401, 349] on div "[DATE]" at bounding box center [388, 353] width 177 height 45
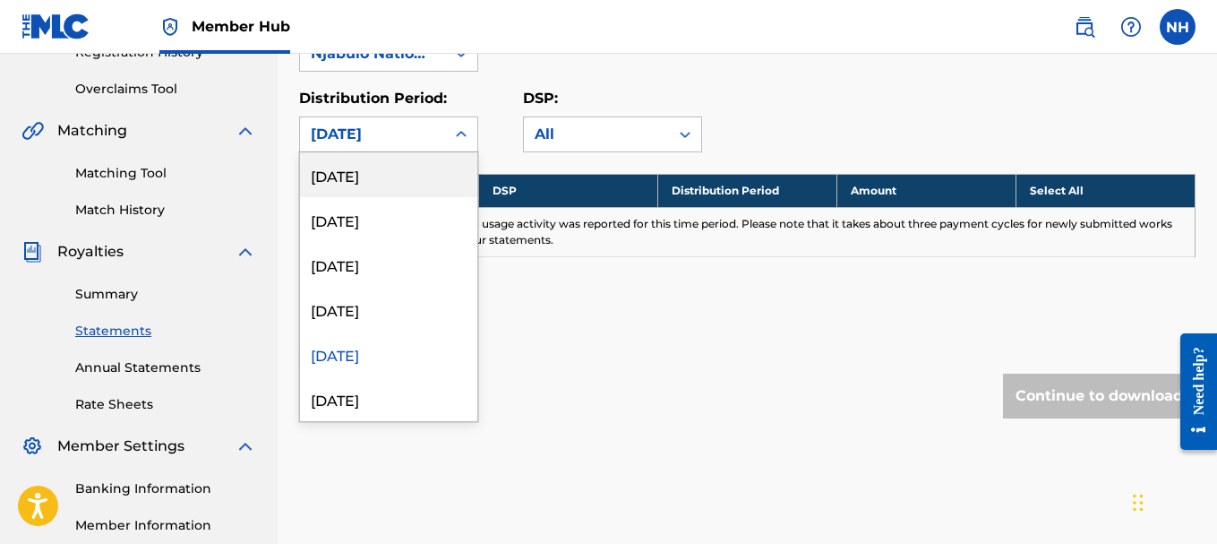
click at [396, 130] on div "[DATE]" at bounding box center [373, 134] width 124 height 21
click at [400, 178] on div "[DATE]" at bounding box center [388, 174] width 177 height 45
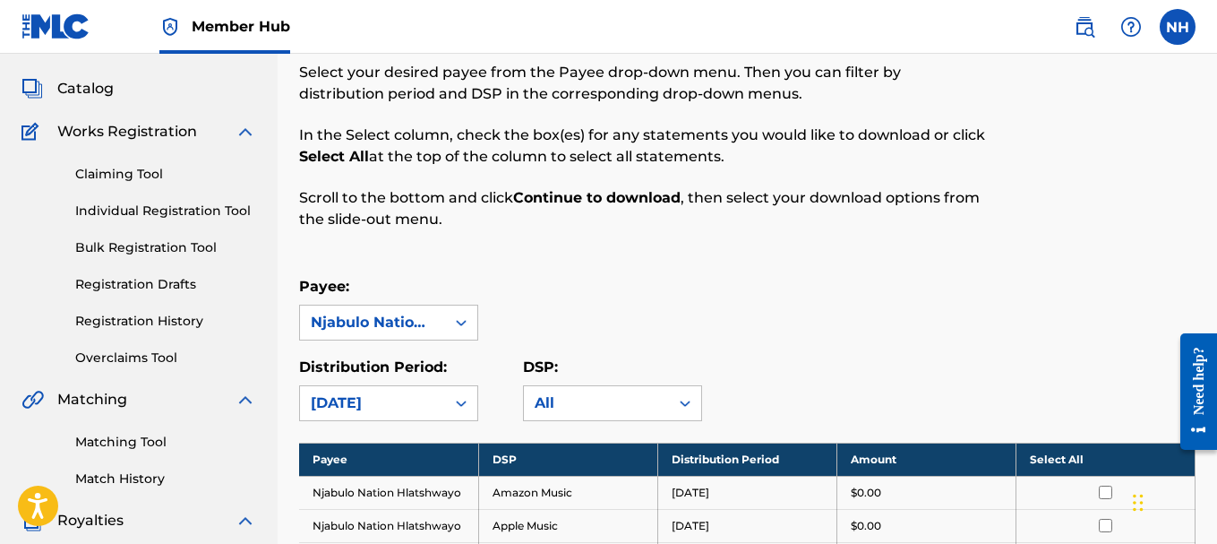
scroll to position [0, 0]
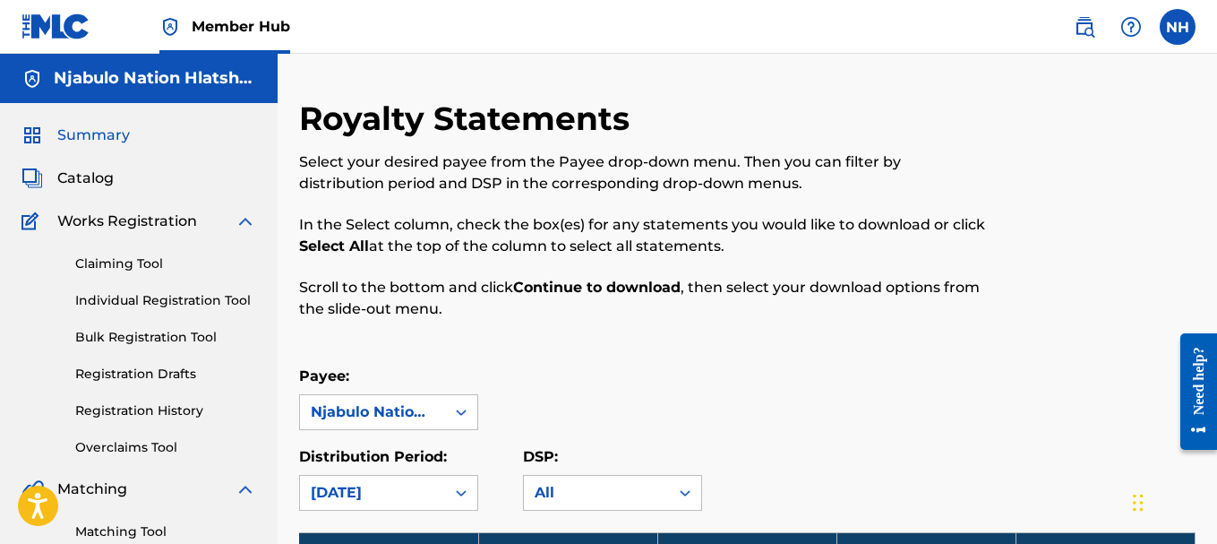
click at [128, 135] on span "Summary" at bounding box center [93, 134] width 73 height 21
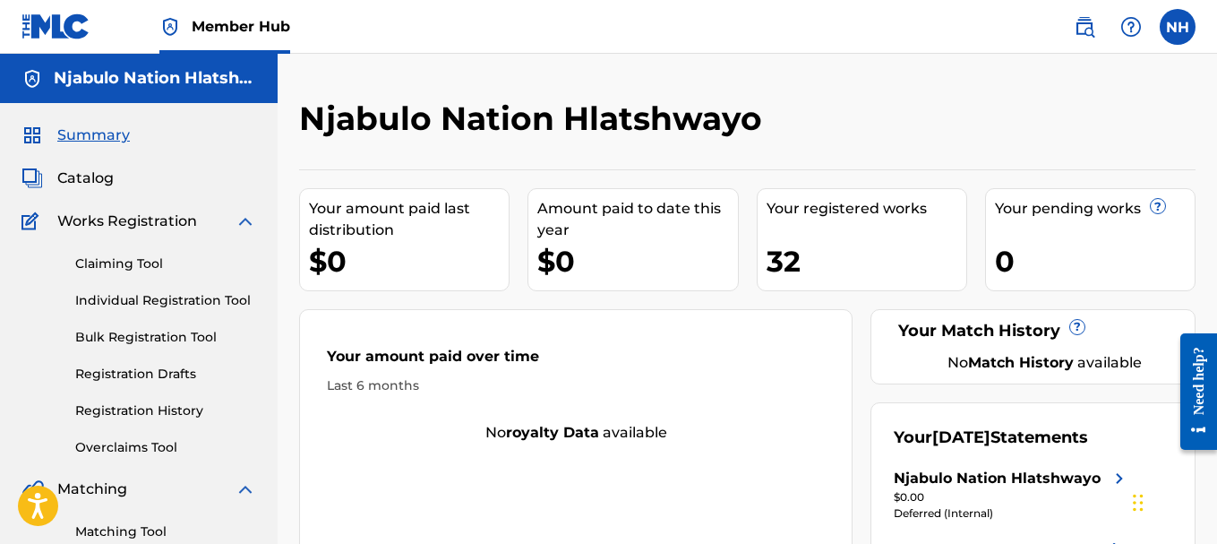
click at [127, 227] on span "Works Registration" at bounding box center [127, 220] width 140 height 21
click at [244, 224] on img at bounding box center [245, 220] width 21 height 21
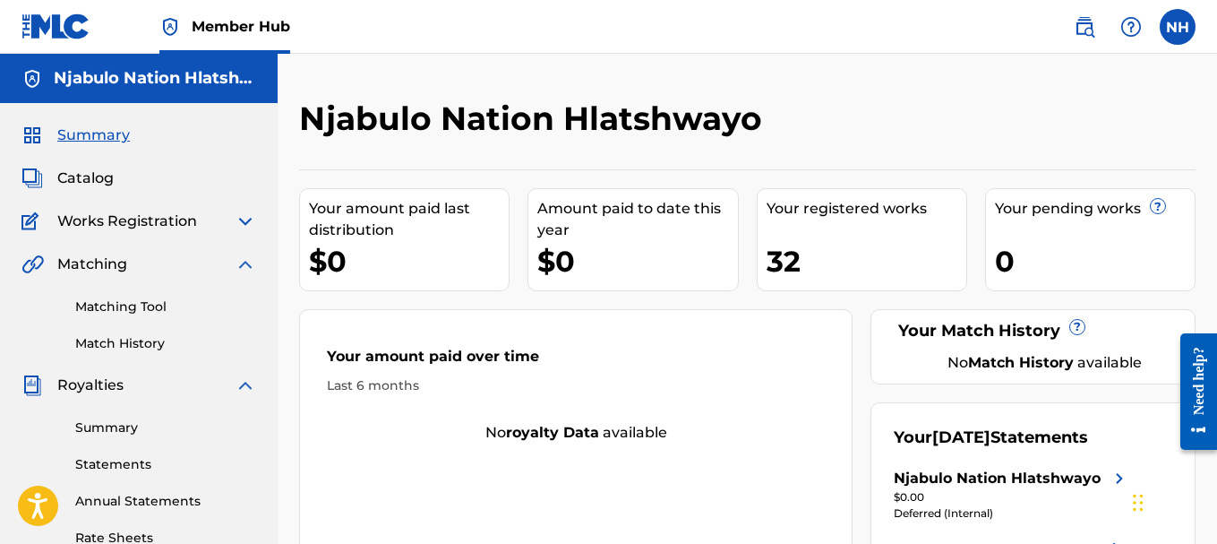
click at [245, 264] on img at bounding box center [245, 263] width 21 height 21
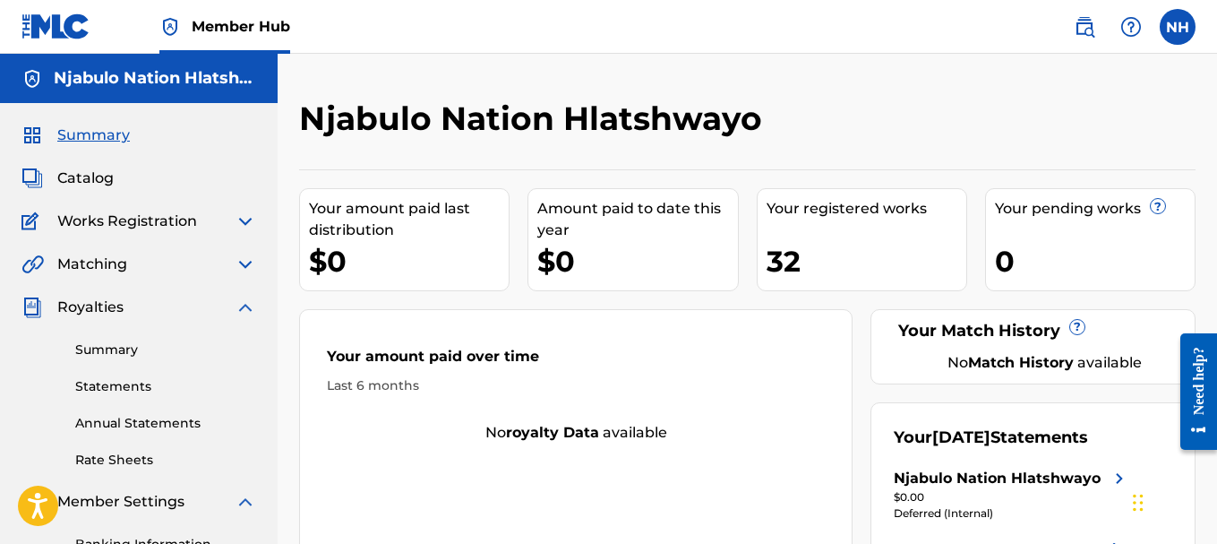
click at [250, 313] on img at bounding box center [245, 306] width 21 height 21
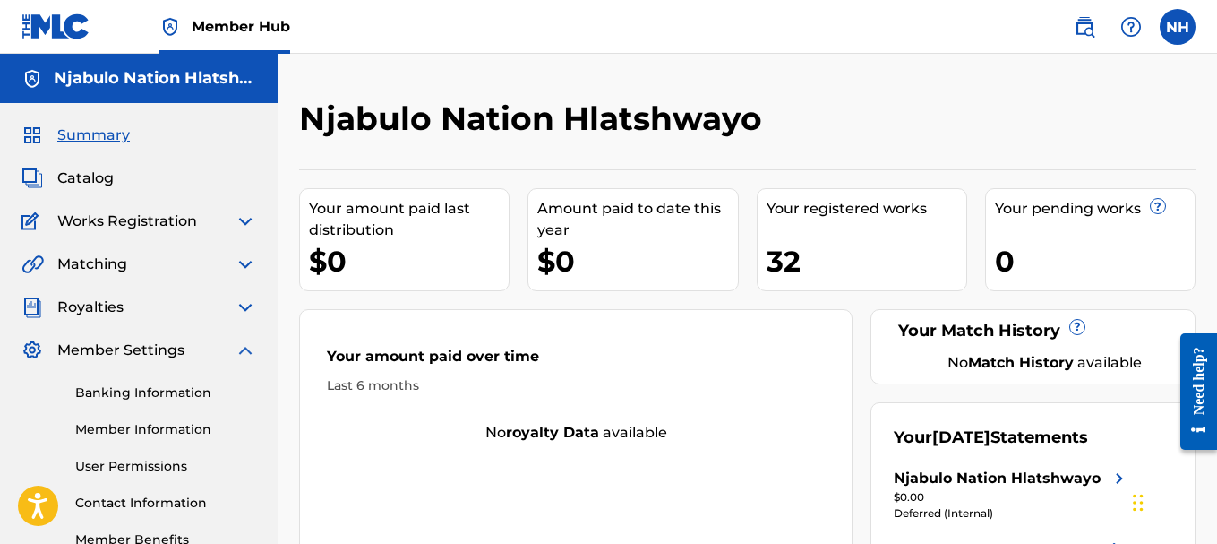
click at [249, 349] on img at bounding box center [245, 349] width 21 height 21
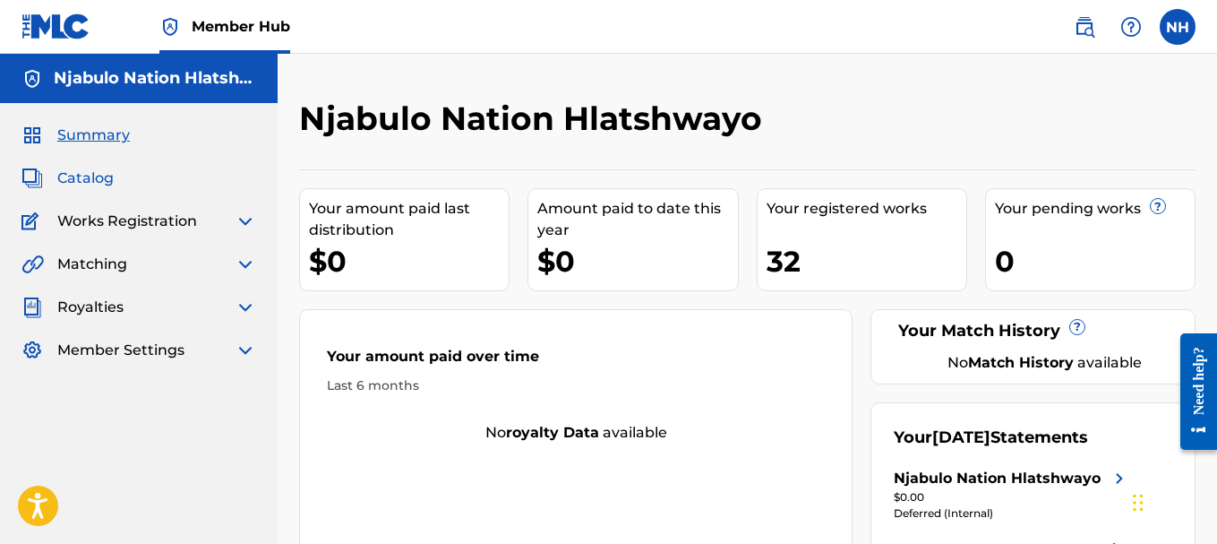
click at [92, 188] on span "Catalog" at bounding box center [85, 177] width 56 height 21
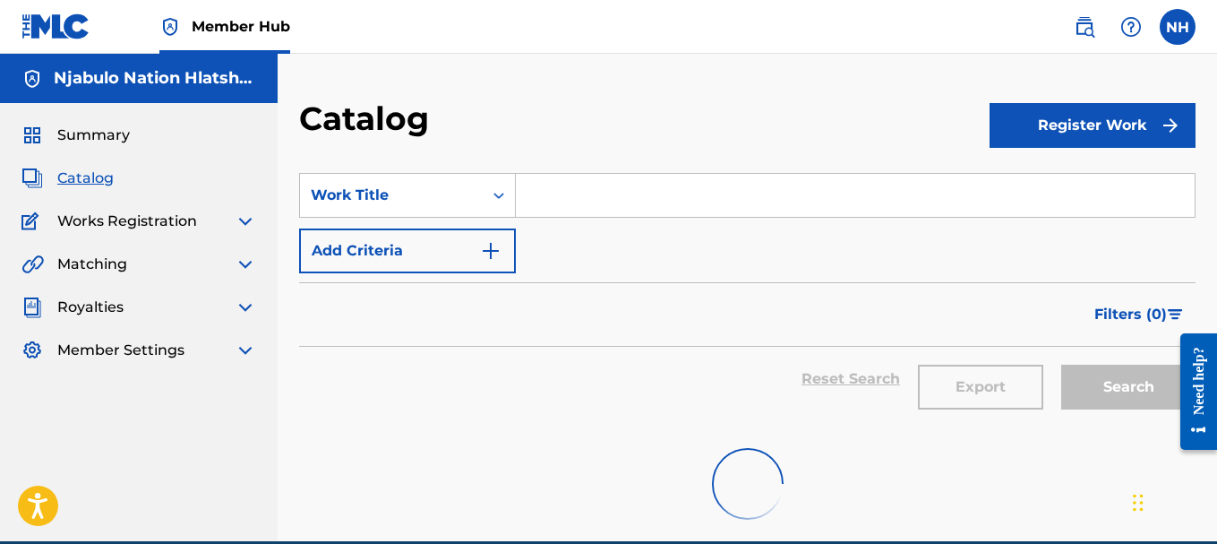
click at [557, 190] on input "Search Form" at bounding box center [855, 195] width 679 height 43
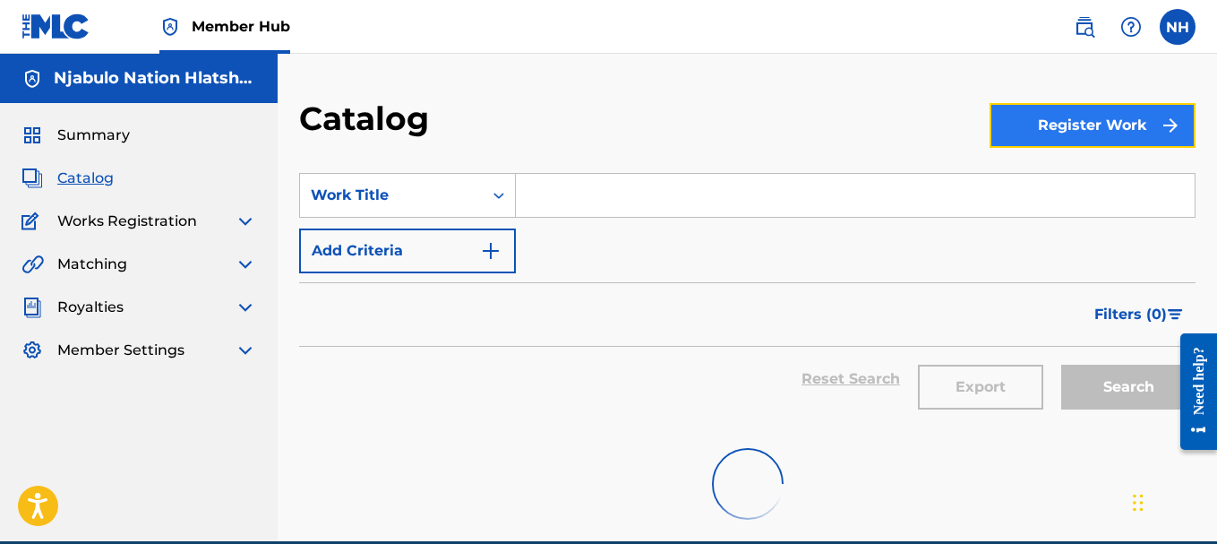
click at [1105, 115] on button "Register Work" at bounding box center [1093, 125] width 206 height 45
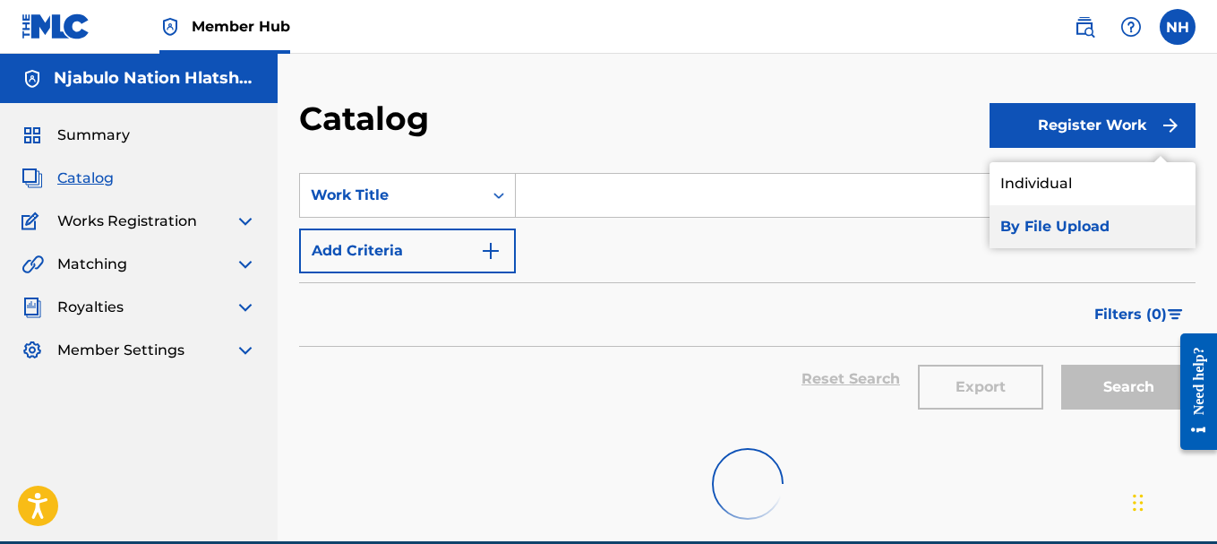
click at [1078, 217] on link "By File Upload" at bounding box center [1093, 226] width 206 height 43
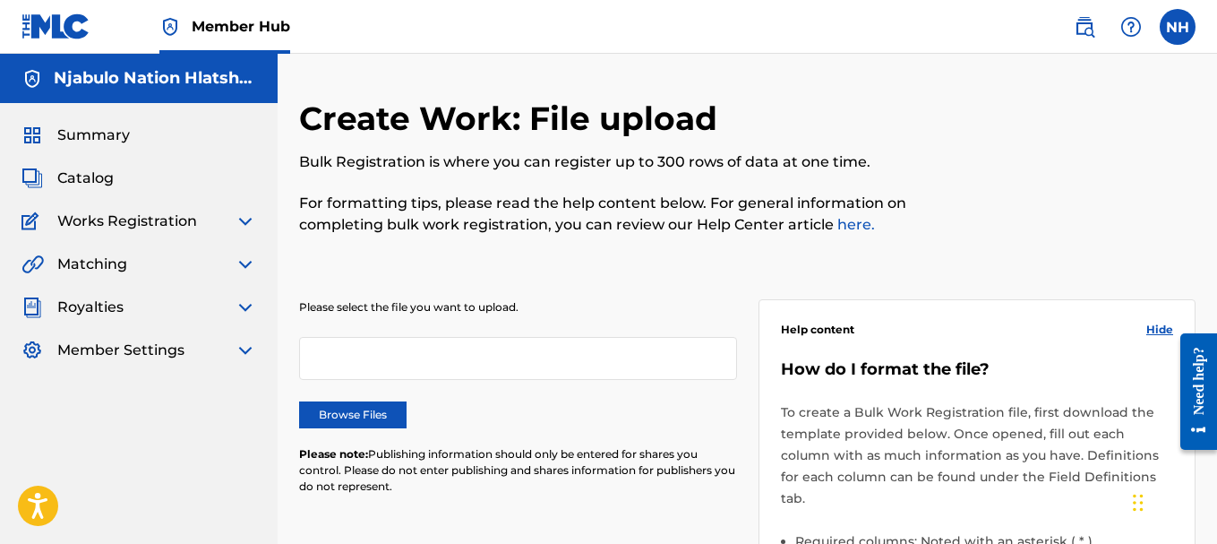
click at [846, 227] on link "here." at bounding box center [854, 224] width 41 height 17
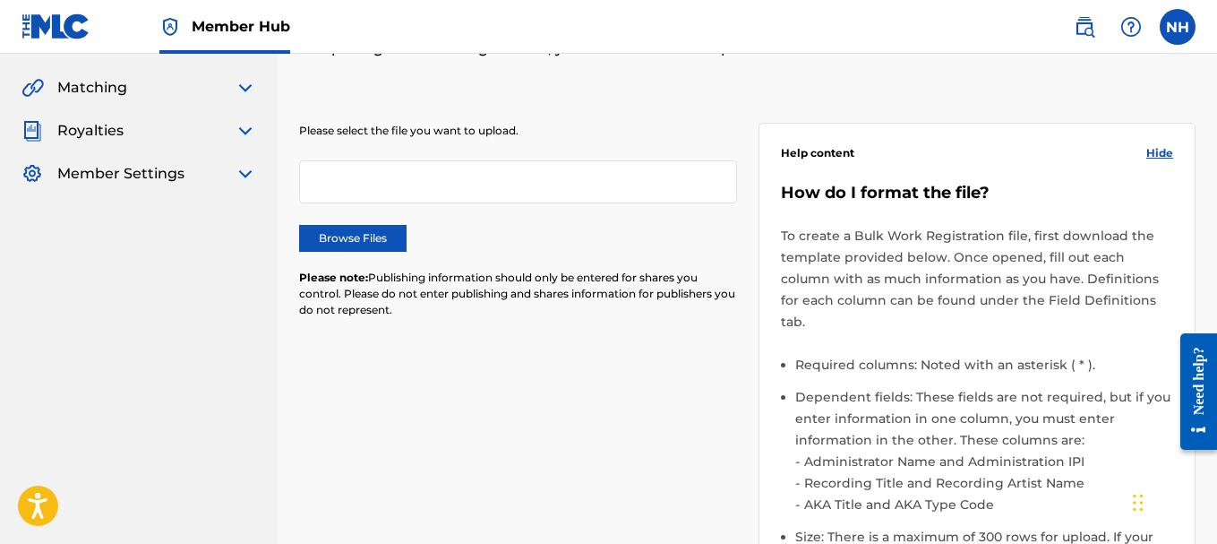
scroll to position [179, 0]
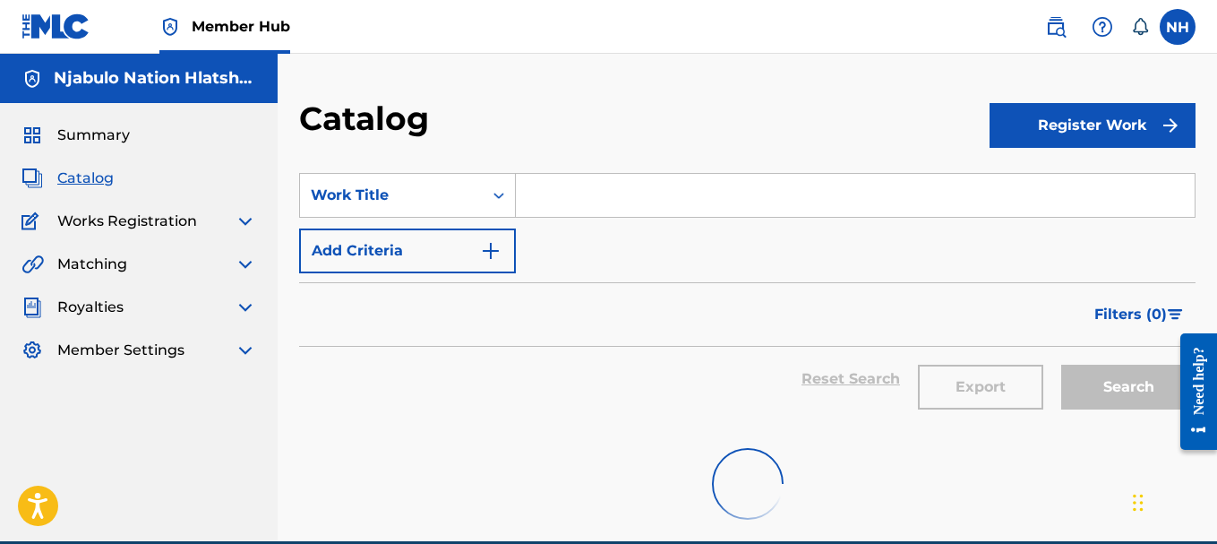
click at [70, 25] on img at bounding box center [55, 26] width 69 height 26
